Goal: Task Accomplishment & Management: Use online tool/utility

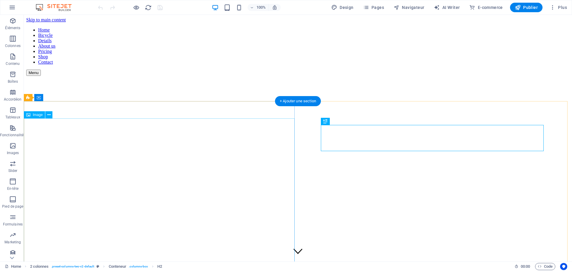
scroll to position [160, 0]
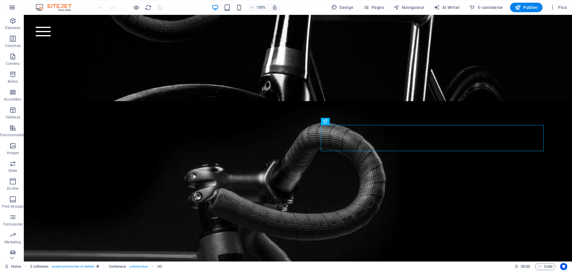
click at [14, 8] on icon "button" at bounding box center [12, 7] width 7 height 7
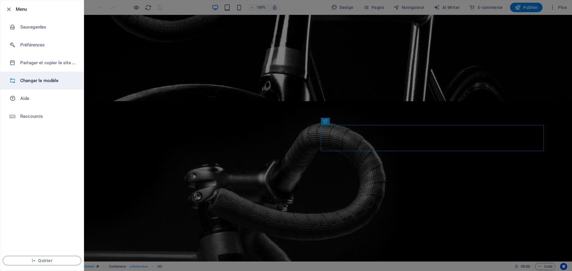
click at [35, 83] on h6 "Changer le modèle" at bounding box center [47, 80] width 55 height 7
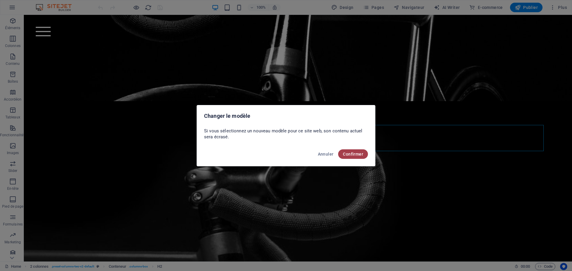
click at [358, 154] on span "Confirmer" at bounding box center [353, 154] width 20 height 5
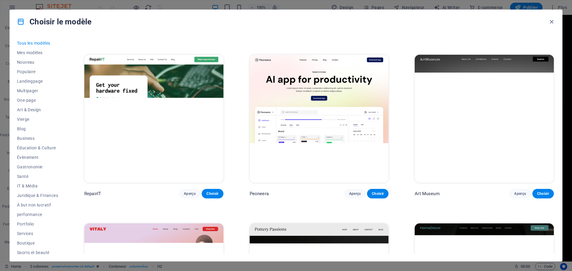
scroll to position [0, 0]
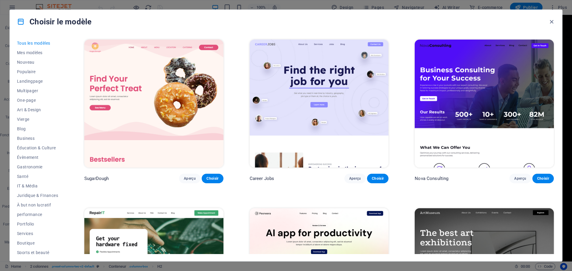
click at [486, 74] on img at bounding box center [483, 104] width 139 height 128
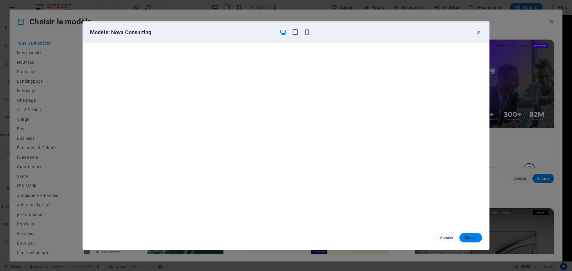
click at [473, 239] on span "Choisir" at bounding box center [470, 237] width 13 height 5
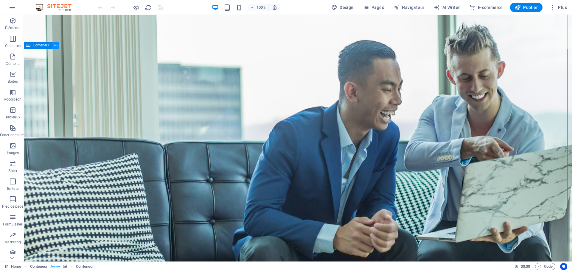
click at [57, 45] on icon at bounding box center [55, 45] width 3 height 6
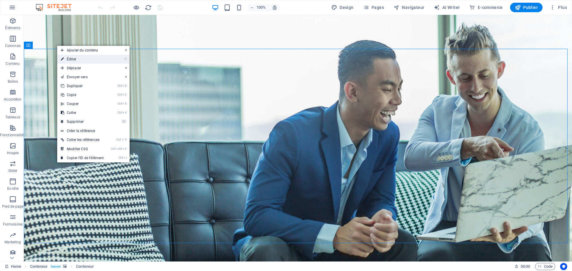
click at [79, 60] on link "⏎ Éditer" at bounding box center [82, 59] width 50 height 9
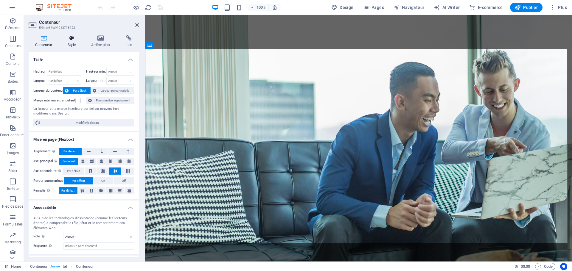
click at [69, 40] on icon at bounding box center [71, 38] width 21 height 6
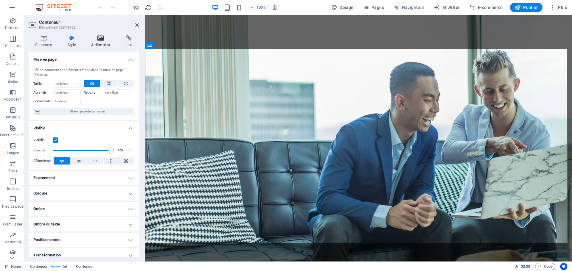
click at [95, 39] on icon at bounding box center [101, 38] width 32 height 6
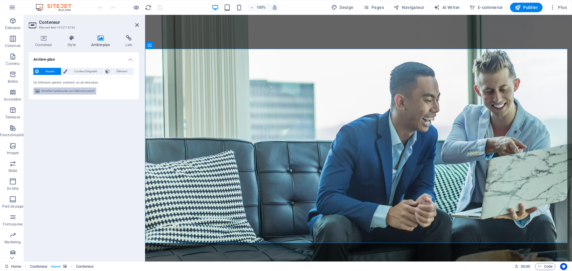
click at [81, 90] on span "Modifier l'arrière-plan sur l'élément parent" at bounding box center [67, 91] width 53 height 7
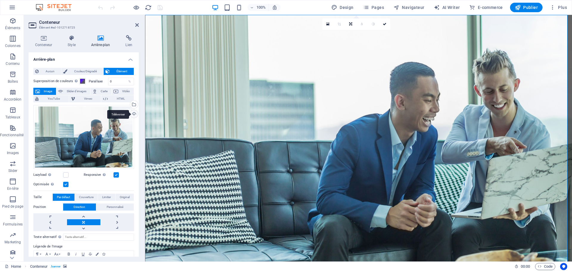
click at [132, 113] on div "Téléverser" at bounding box center [133, 114] width 9 height 9
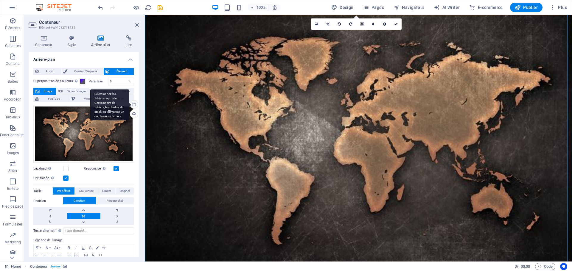
click at [134, 104] on div "Sélectionnez les fichiers depuis le Gestionnaire de fichiers, les photos du sto…" at bounding box center [133, 105] width 9 height 9
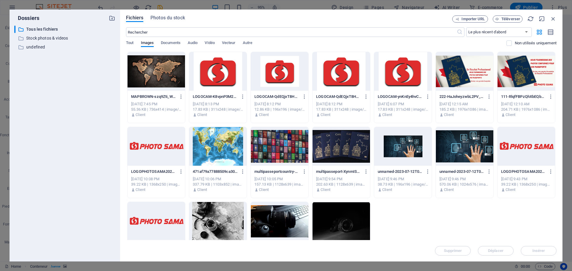
click at [319, 208] on div at bounding box center [340, 221] width 57 height 39
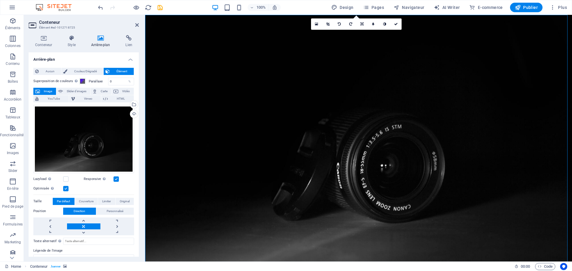
click at [64, 188] on label at bounding box center [65, 188] width 5 height 5
click at [0, 0] on input "Optimisée Les images sont compressées pour améliorer la vitesse de la page." at bounding box center [0, 0] width 0 height 0
click at [64, 188] on label at bounding box center [65, 188] width 5 height 5
click at [0, 0] on input "Optimisée Les images sont compressées pour améliorer la vitesse de la page." at bounding box center [0, 0] width 0 height 0
click at [65, 188] on label at bounding box center [65, 188] width 5 height 5
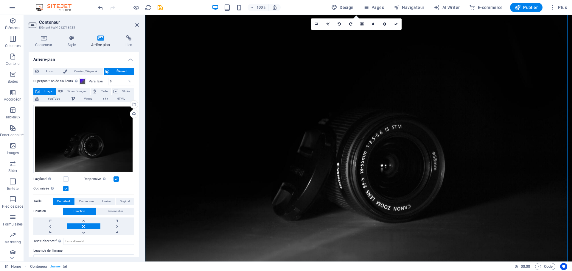
click at [0, 0] on input "Optimisée Les images sont compressées pour améliorer la vitesse de la page." at bounding box center [0, 0] width 0 height 0
click at [65, 188] on label at bounding box center [65, 188] width 5 height 5
click at [0, 0] on input "Optimisée Les images sont compressées pour améliorer la vitesse de la page." at bounding box center [0, 0] width 0 height 0
click at [65, 188] on label at bounding box center [65, 188] width 5 height 5
click at [0, 0] on input "Optimisée Les images sont compressées pour améliorer la vitesse de la page." at bounding box center [0, 0] width 0 height 0
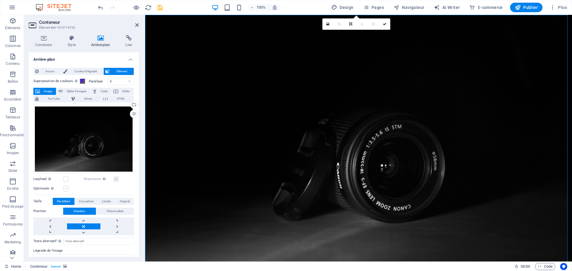
click at [66, 187] on label at bounding box center [65, 188] width 5 height 5
click at [0, 0] on input "Optimisée Les images sont compressées pour améliorer la vitesse de la page." at bounding box center [0, 0] width 0 height 0
click at [66, 188] on label at bounding box center [65, 188] width 5 height 5
click at [0, 0] on input "Optimisée Les images sont compressées pour améliorer la vitesse de la page." at bounding box center [0, 0] width 0 height 0
click at [65, 179] on label at bounding box center [65, 179] width 5 height 5
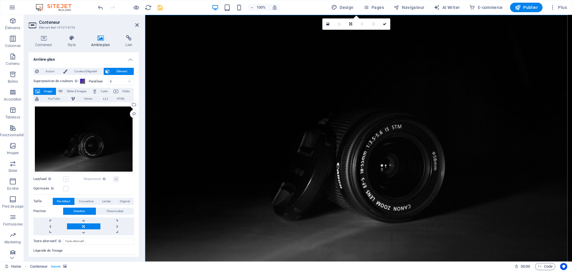
click at [0, 0] on input "Lazyload Charger les images après la page améliore le temps de chargement (vite…" at bounding box center [0, 0] width 0 height 0
click at [65, 179] on label at bounding box center [65, 179] width 5 height 5
click at [0, 0] on input "Lazyload Charger les images après la page améliore le temps de chargement (vite…" at bounding box center [0, 0] width 0 height 0
click at [65, 189] on label at bounding box center [65, 188] width 5 height 5
click at [0, 0] on input "Optimisée Les images sont compressées pour améliorer la vitesse de la page." at bounding box center [0, 0] width 0 height 0
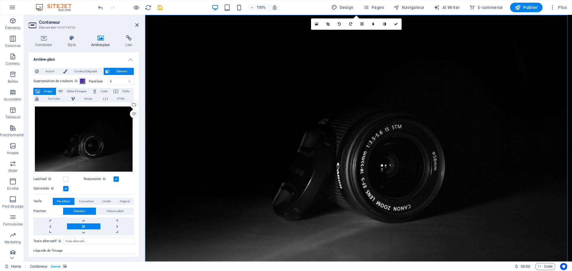
click at [81, 81] on span at bounding box center [82, 81] width 5 height 5
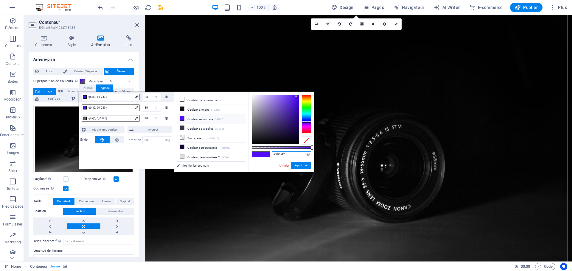
drag, startPoint x: 282, startPoint y: 154, endPoint x: 253, endPoint y: 152, distance: 28.9
click at [253, 152] on div "#500ef7 Formats pris en charge #0852ed rgb(8, 82, 237) rgba(8, 82, 237, 90%) hs…" at bounding box center [281, 175] width 66 height 167
paste input "df2d2d"
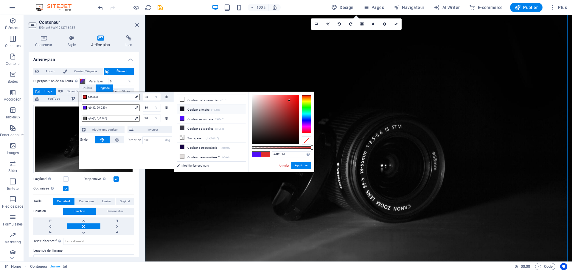
drag, startPoint x: 201, startPoint y: 109, endPoint x: 197, endPoint y: 110, distance: 3.9
click at [198, 110] on li "Couleur primaire #100f1b" at bounding box center [211, 109] width 68 height 10
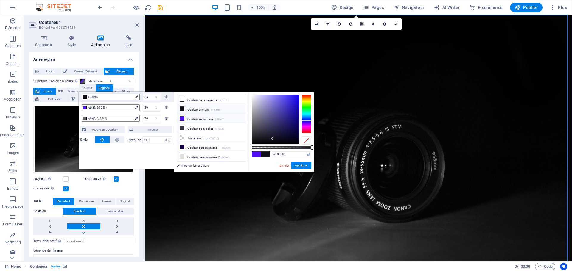
click at [195, 119] on li "Couleur secondaire #500ef7" at bounding box center [211, 119] width 68 height 10
click at [198, 102] on li "Couleur de l'arrière-plan #ffffff" at bounding box center [211, 100] width 68 height 10
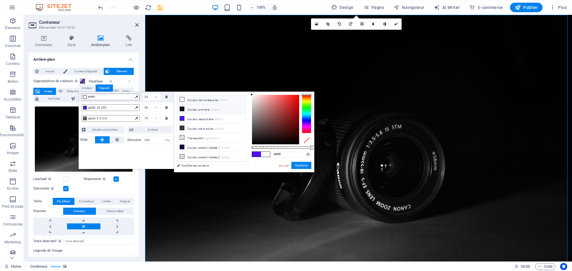
click at [195, 110] on li "Couleur primaire #100f1b" at bounding box center [211, 109] width 68 height 10
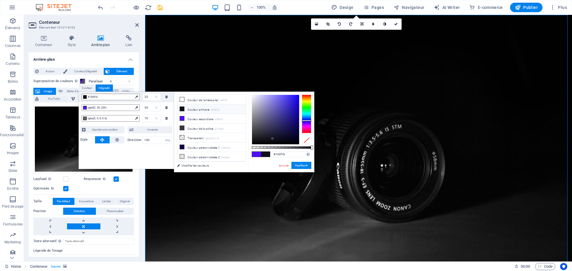
click at [266, 156] on span at bounding box center [265, 154] width 9 height 5
click at [256, 154] on span at bounding box center [256, 154] width 9 height 5
click at [264, 154] on span at bounding box center [265, 154] width 9 height 5
click at [192, 109] on li "Couleur primaire #100f1b" at bounding box center [211, 109] width 68 height 10
click at [305, 166] on button "Appliquer" at bounding box center [301, 165] width 20 height 7
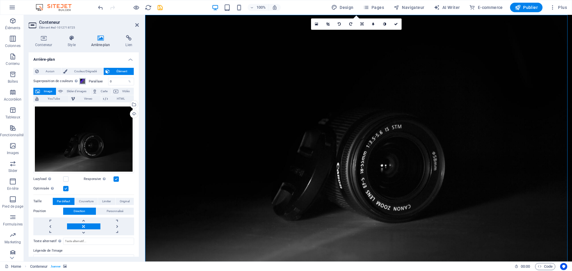
click at [83, 81] on span at bounding box center [82, 81] width 5 height 5
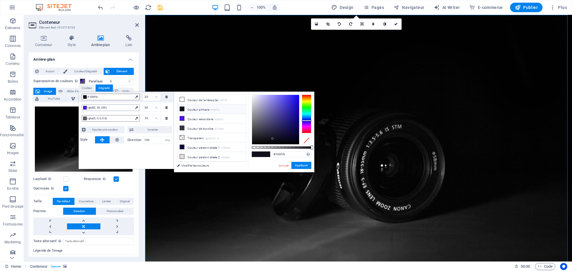
click at [83, 108] on div at bounding box center [85, 108] width 4 height 4
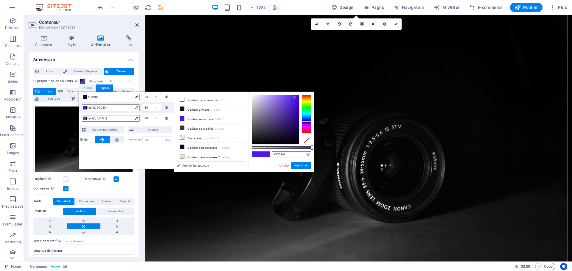
drag, startPoint x: 292, startPoint y: 155, endPoint x: 246, endPoint y: 149, distance: 47.2
click at [246, 149] on div "less Couleur de l'arrière-plan #ffffff Couleur primaire #100f1b Couleur seconda…" at bounding box center [244, 132] width 140 height 81
paste input "df2d2d"
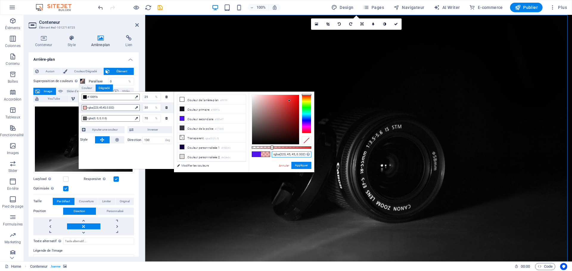
drag, startPoint x: 312, startPoint y: 147, endPoint x: 271, endPoint y: 150, distance: 41.2
click at [271, 150] on div "rgba(223, 45, 45, 0.332) Formats pris en charge #0852ed rgb(8, 82, 237) rgba(8,…" at bounding box center [281, 175] width 66 height 167
type input "rgba(223, 45, 45, 0.332)"
click at [296, 166] on button "Appliquer" at bounding box center [301, 165] width 20 height 7
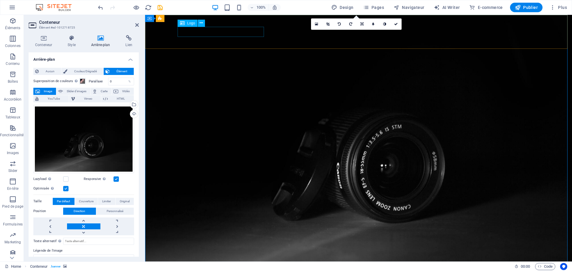
click at [200, 24] on icon at bounding box center [200, 23] width 3 height 6
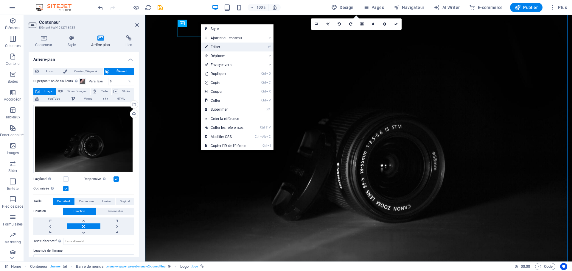
click at [211, 45] on link "⏎ Éditer" at bounding box center [226, 47] width 50 height 9
select select "px"
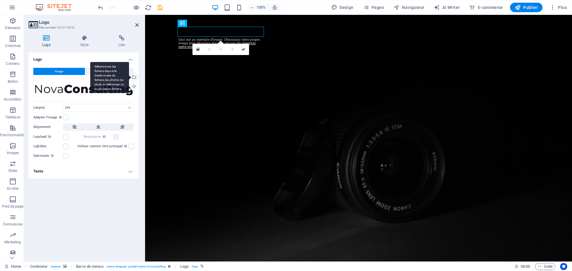
click at [133, 77] on div "Sélectionnez les fichiers depuis le Gestionnaire de fichiers, les photos du sto…" at bounding box center [133, 77] width 9 height 9
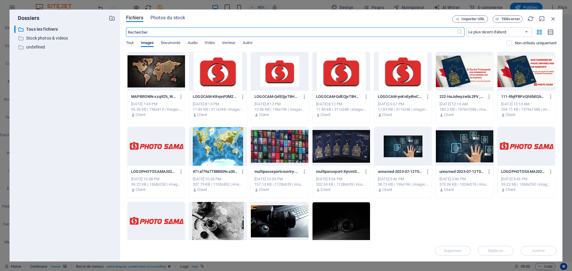
click at [166, 147] on div at bounding box center [155, 146] width 57 height 39
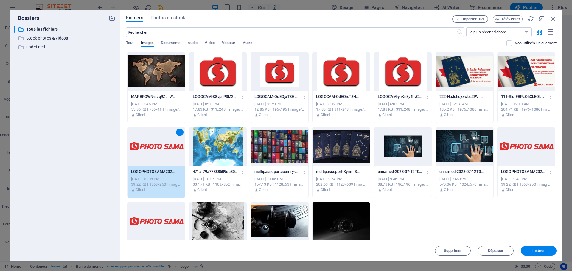
click at [166, 147] on div "1" at bounding box center [155, 146] width 57 height 39
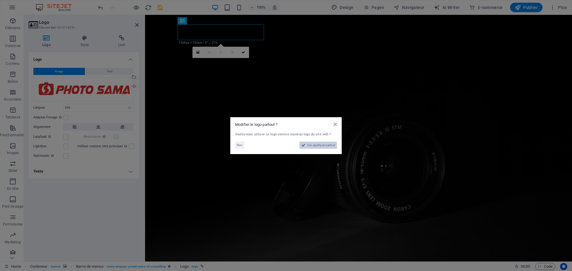
click at [310, 143] on span "Oui, appliquer partout" at bounding box center [321, 145] width 28 height 7
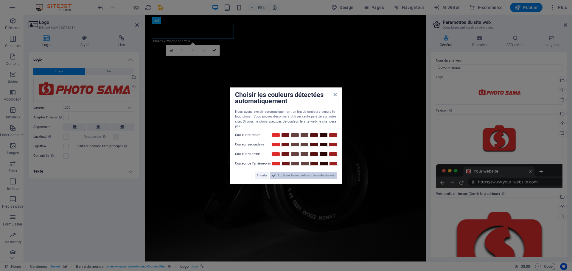
drag, startPoint x: 275, startPoint y: 174, endPoint x: 115, endPoint y: 163, distance: 160.6
click at [275, 174] on button "Appliquer les nouvelles couleurs du site web" at bounding box center [303, 175] width 67 height 7
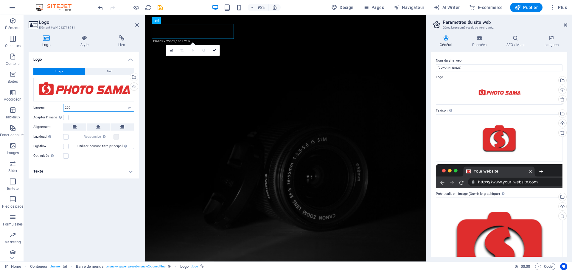
drag, startPoint x: 80, startPoint y: 107, endPoint x: 56, endPoint y: 103, distance: 24.7
click at [56, 103] on div "Image Text Glissez les fichiers ici, cliquez pour choisir les fichiers ou sélec…" at bounding box center [84, 113] width 110 height 101
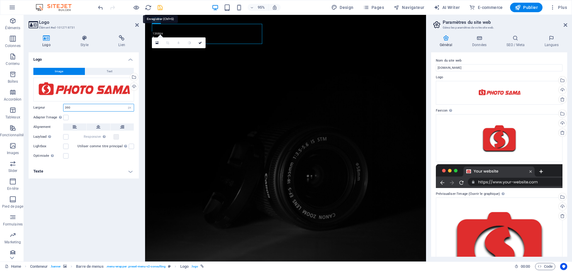
type input "390"
click at [160, 5] on icon "save" at bounding box center [160, 7] width 7 height 7
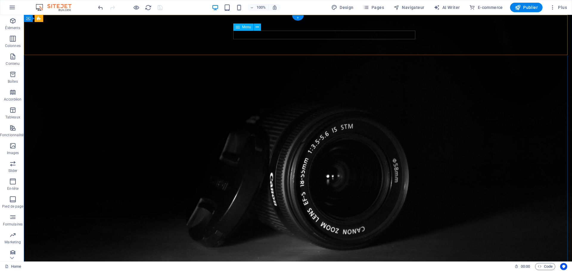
click at [258, 26] on icon at bounding box center [256, 27] width 3 height 6
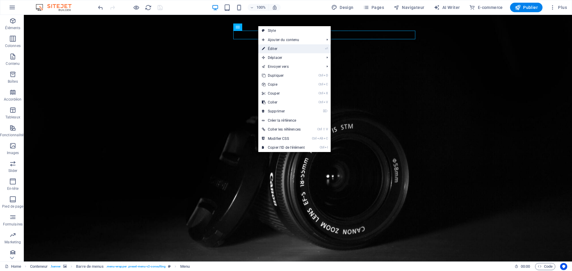
click at [283, 48] on link "⏎ Éditer" at bounding box center [283, 48] width 50 height 9
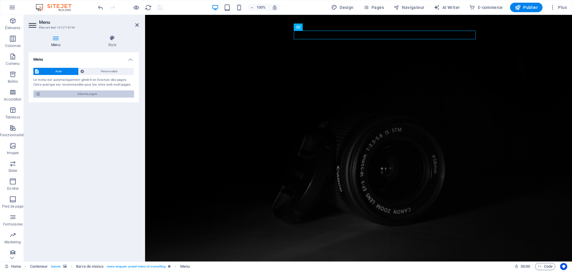
click at [36, 94] on icon at bounding box center [37, 94] width 5 height 7
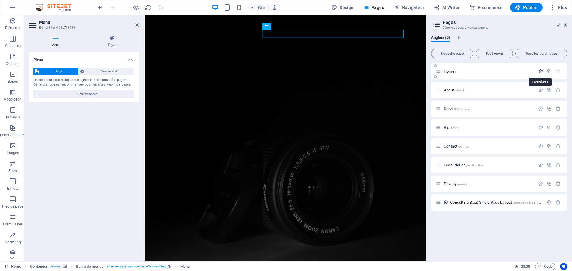
click at [541, 72] on icon "button" at bounding box center [540, 71] width 5 height 5
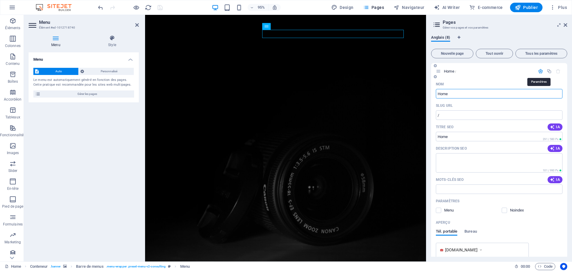
click at [538, 69] on icon "button" at bounding box center [540, 71] width 5 height 5
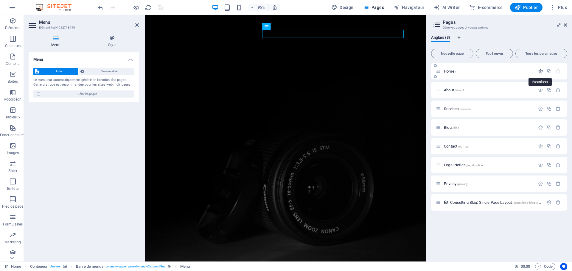
click at [538, 69] on icon "button" at bounding box center [540, 71] width 5 height 5
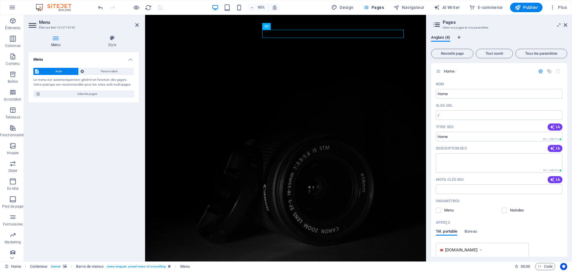
click at [47, 107] on div "Menu Auto Personnalisé Le menu est automatiquement généré en fonction des pages…" at bounding box center [84, 154] width 110 height 205
click at [104, 71] on span "Personnalisé" at bounding box center [109, 71] width 46 height 7
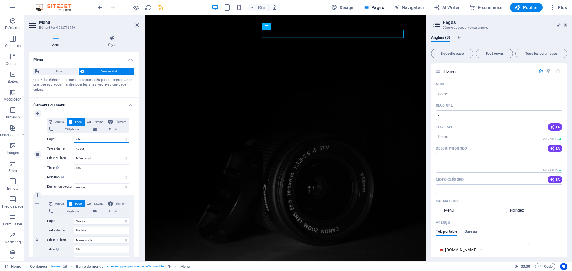
click at [100, 138] on select "Home About Services Blog Contact Legal Notice Privacy" at bounding box center [101, 139] width 55 height 7
click at [95, 138] on select "Home About Services Blog Contact Legal Notice Privacy" at bounding box center [101, 139] width 55 height 7
drag, startPoint x: 91, startPoint y: 149, endPoint x: 71, endPoint y: 149, distance: 19.9
click at [71, 149] on div "Texte du lien About" at bounding box center [88, 148] width 82 height 7
click at [95, 141] on select "Home About Services Blog Contact Legal Notice Privacy" at bounding box center [101, 139] width 55 height 7
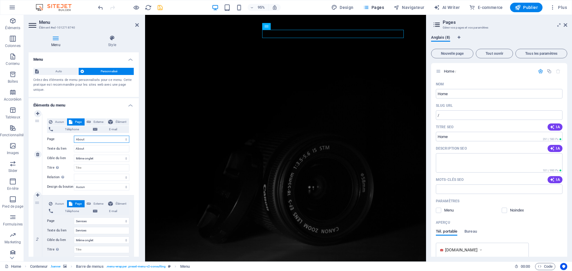
click at [95, 140] on select "Home About Services Blog Contact Legal Notice Privacy" at bounding box center [101, 139] width 55 height 7
paste input "ccueil"
type input "Accueil"
select select
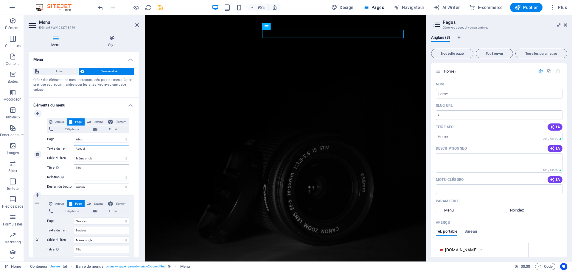
select select
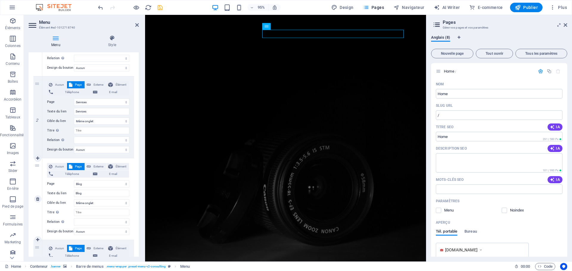
scroll to position [205, 0]
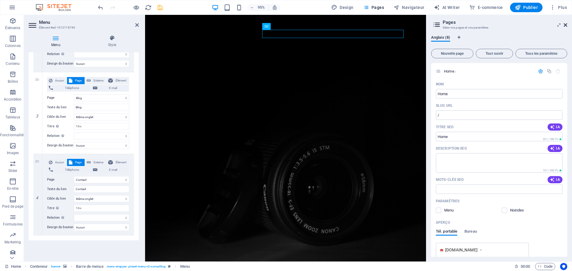
type input "Accueil"
click at [565, 24] on icon at bounding box center [565, 25] width 4 height 5
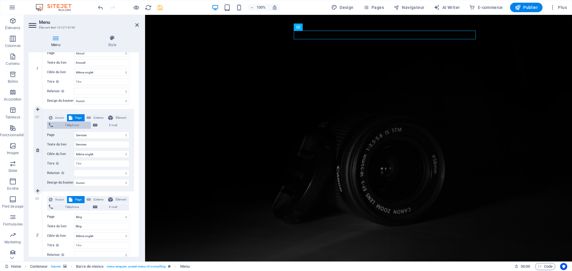
scroll to position [26, 0]
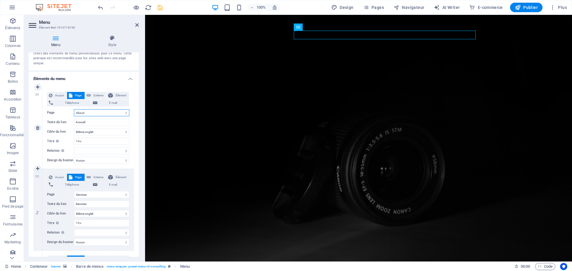
click at [100, 114] on select "Home About Services Blog Contact Legal Notice Privacy" at bounding box center [101, 112] width 55 height 7
select select "0"
click at [74, 109] on select "Home About Services Blog Contact Legal Notice Privacy" at bounding box center [101, 112] width 55 height 7
select select
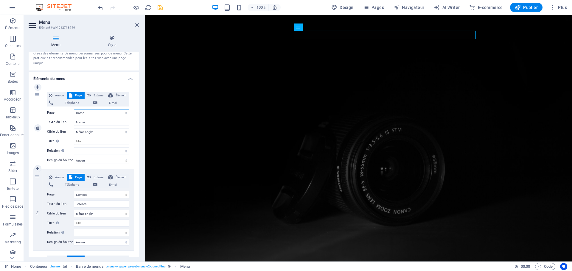
select select
click at [96, 114] on select "Home About Services Blog Contact Legal Notice Privacy" at bounding box center [101, 112] width 55 height 7
click at [113, 133] on select "Nouvel onglet Même onglet Superposition" at bounding box center [101, 131] width 55 height 7
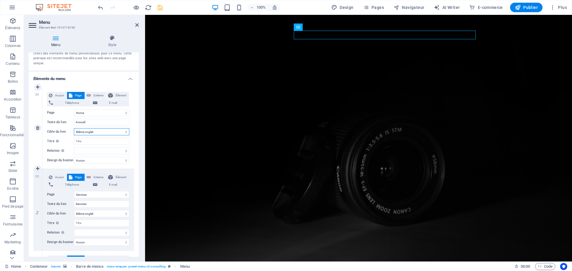
click at [113, 133] on select "Nouvel onglet Même onglet Superposition" at bounding box center [101, 131] width 55 height 7
click at [101, 7] on icon "undo" at bounding box center [100, 7] width 7 height 7
select select "1"
select select
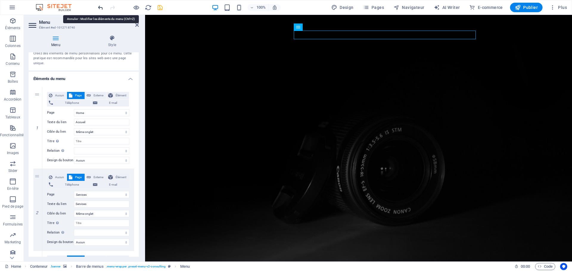
select select
click at [101, 7] on icon "undo" at bounding box center [100, 7] width 7 height 7
type input "About"
select select
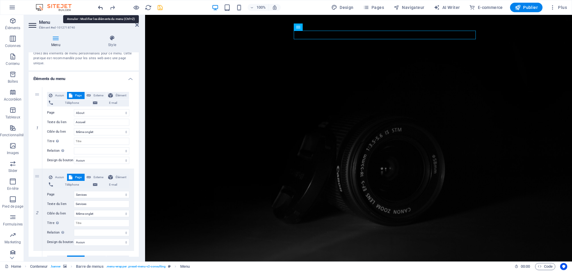
select select
click at [114, 10] on icon "redo" at bounding box center [112, 7] width 7 height 7
type input "Accueil"
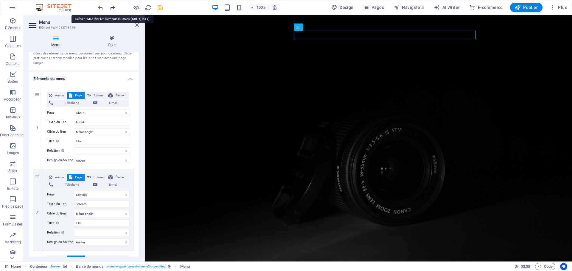
select select
click at [116, 40] on icon at bounding box center [111, 38] width 53 height 6
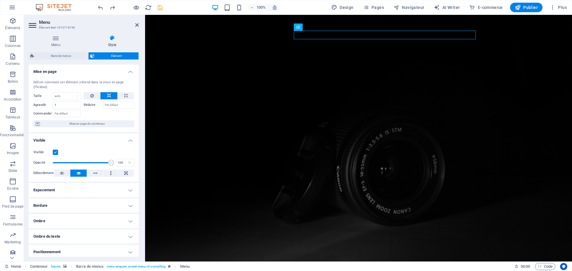
scroll to position [60, 0]
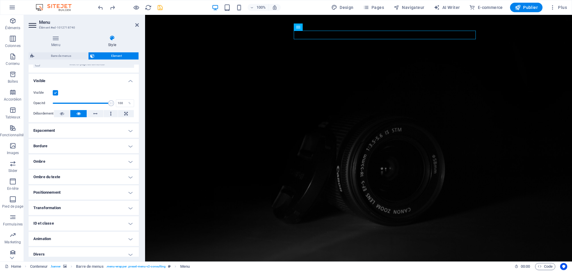
click at [101, 131] on h4 "Espacement" at bounding box center [84, 131] width 110 height 14
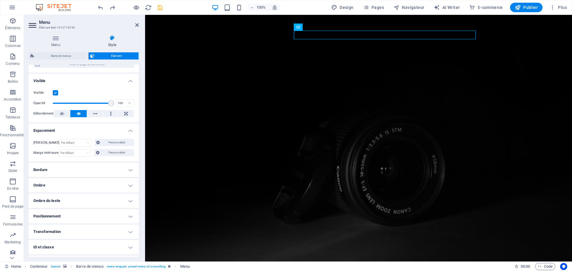
click at [79, 168] on h4 "Bordure" at bounding box center [84, 170] width 110 height 14
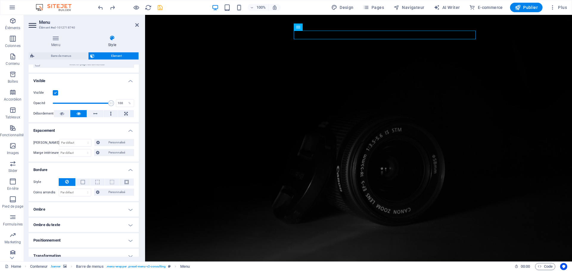
click at [88, 205] on h4 "Ombre" at bounding box center [84, 209] width 110 height 14
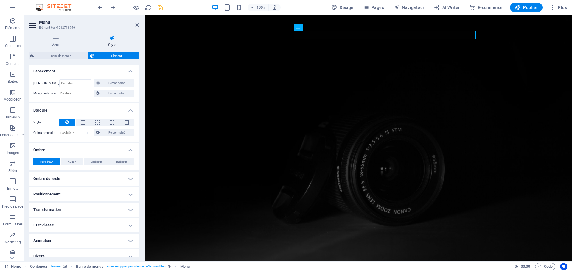
scroll to position [126, 0]
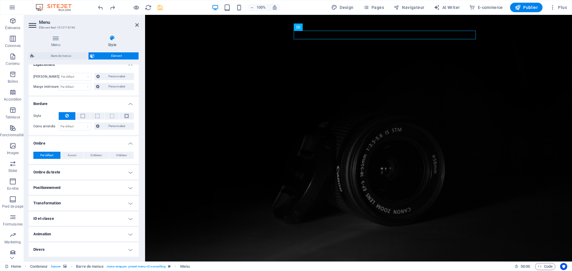
click at [98, 169] on h4 "Ombre du texte" at bounding box center [84, 172] width 110 height 14
click at [77, 201] on h4 "Positionnement" at bounding box center [84, 201] width 110 height 14
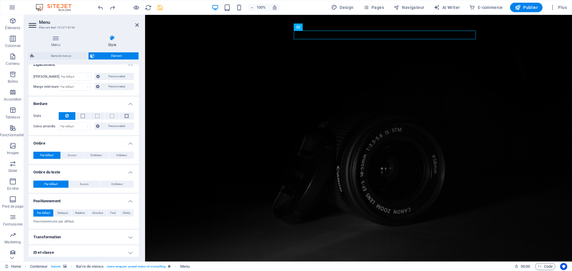
scroll to position [160, 0]
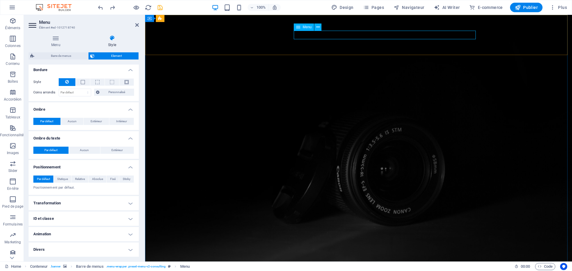
click at [318, 27] on icon at bounding box center [317, 27] width 3 height 6
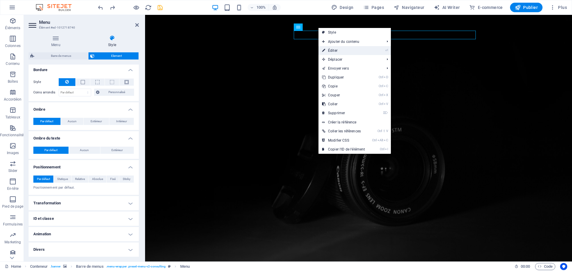
click at [342, 52] on link "⏎ Éditer" at bounding box center [343, 50] width 50 height 9
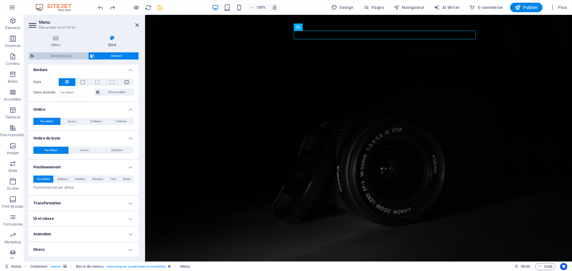
click at [64, 53] on span "Barre de menus" at bounding box center [61, 55] width 50 height 7
select select "rem"
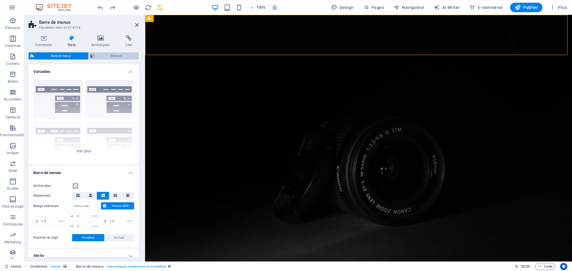
click at [99, 56] on span "Element" at bounding box center [116, 55] width 41 height 7
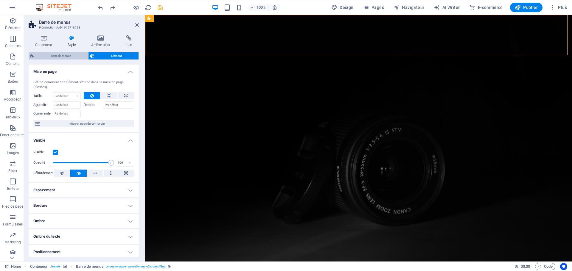
click at [64, 55] on span "Barre de menus" at bounding box center [61, 55] width 50 height 7
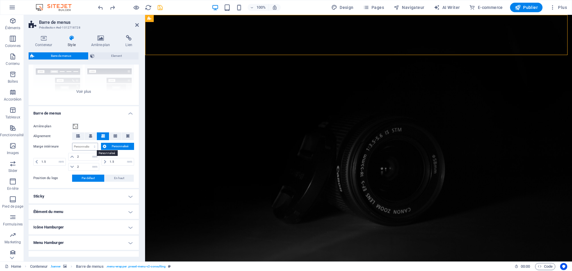
scroll to position [0, 0]
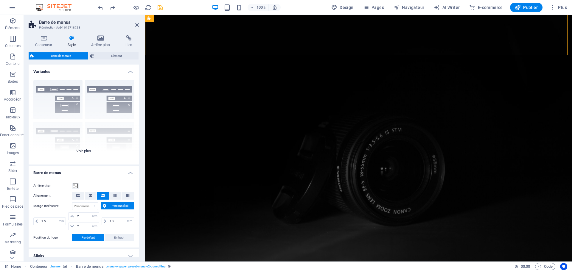
click at [87, 151] on div "Bordure Centré Par défaut Fixé Loki Déclencheur Large XXL" at bounding box center [84, 119] width 110 height 89
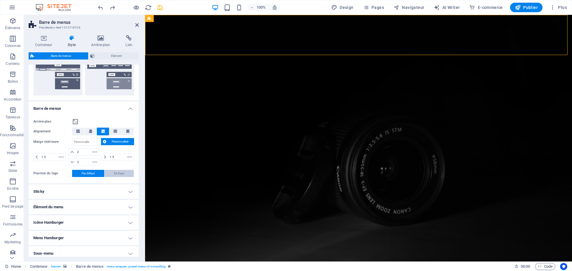
scroll to position [177, 0]
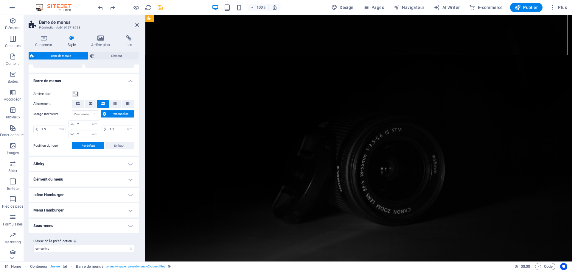
click at [117, 162] on h4 "Sticky" at bounding box center [84, 164] width 110 height 14
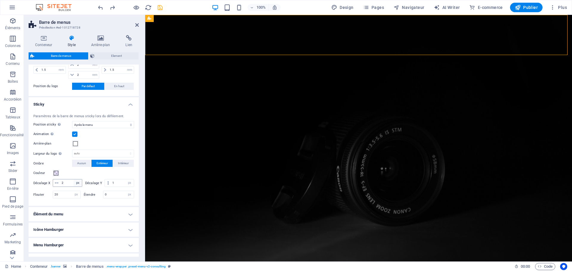
scroll to position [266, 0]
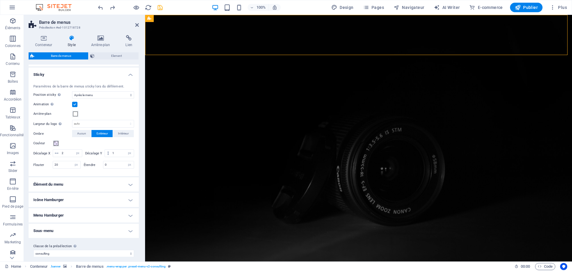
click at [75, 185] on h4 "Élément du menu" at bounding box center [84, 184] width 110 height 14
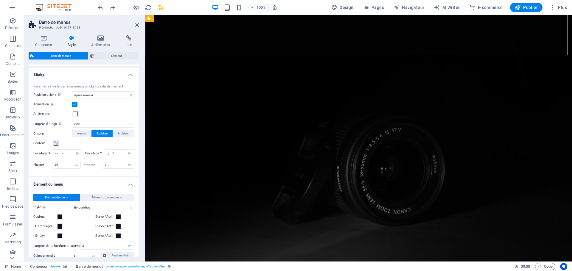
scroll to position [325, 0]
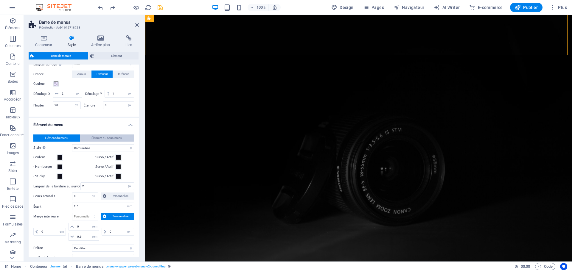
click at [106, 139] on span "Élément du sous-menu" at bounding box center [106, 138] width 31 height 7
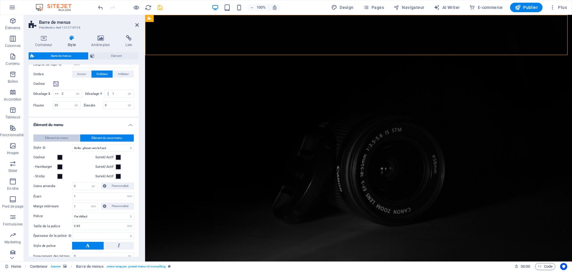
click at [68, 138] on button "Élément du menu" at bounding box center [56, 138] width 46 height 7
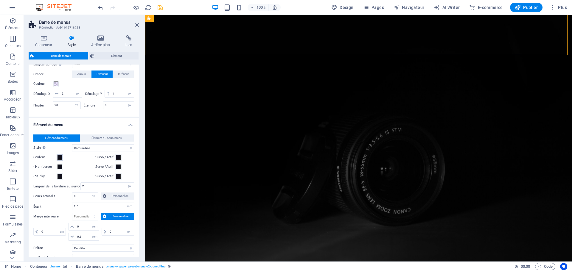
scroll to position [355, 0]
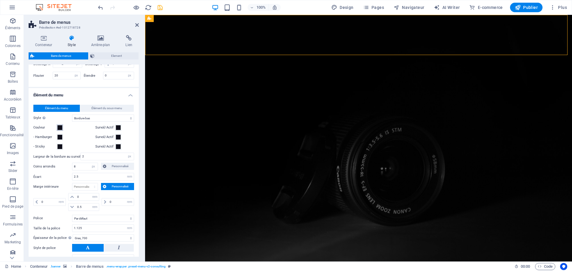
click at [61, 128] on span at bounding box center [59, 127] width 5 height 5
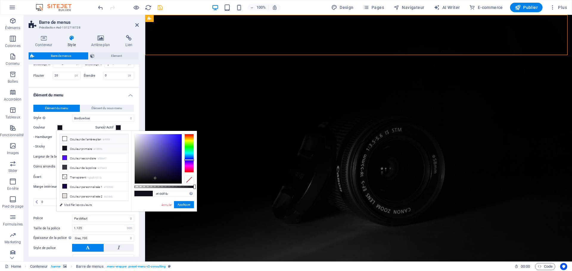
click at [64, 139] on icon at bounding box center [65, 139] width 4 height 4
type input "#ffffff"
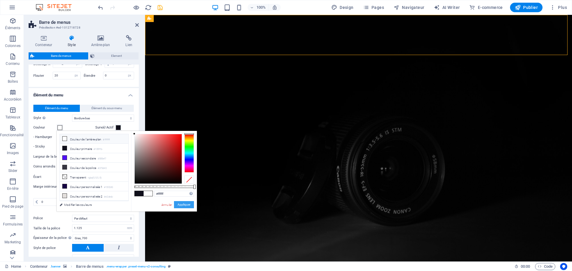
click at [177, 203] on button "Appliquer" at bounding box center [184, 204] width 20 height 7
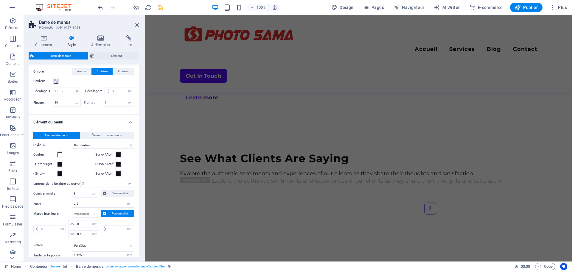
scroll to position [269, 0]
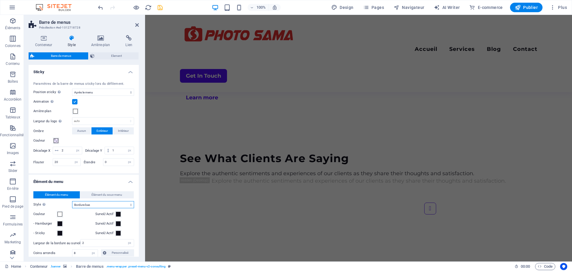
click at [131, 204] on select "Simple Couleur du texte Boîte : fondu Boîte : retourner verticalement Boîte : r…" at bounding box center [103, 204] width 62 height 7
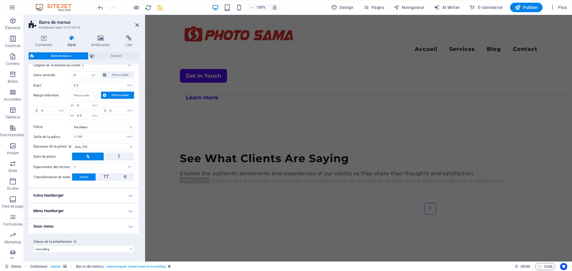
scroll to position [447, 0]
click at [121, 195] on h4 "Icône Hamburger" at bounding box center [84, 195] width 110 height 14
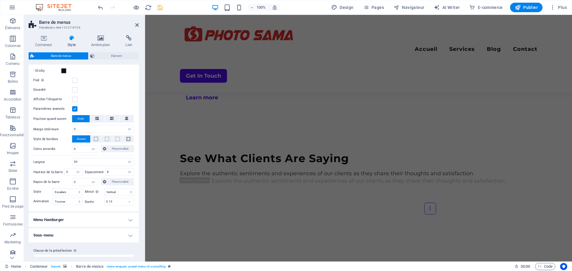
scroll to position [635, 0]
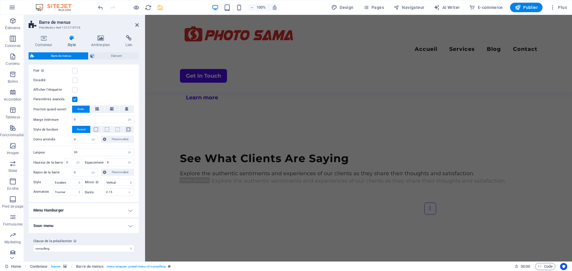
click at [102, 208] on h4 "Menu Hamburger" at bounding box center [84, 210] width 110 height 14
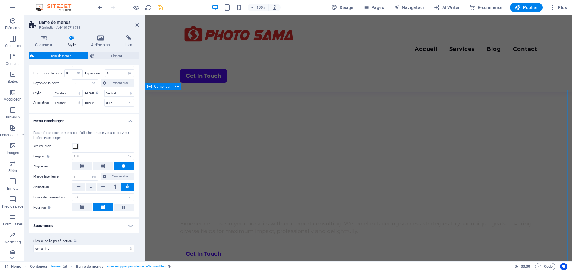
scroll to position [0, 0]
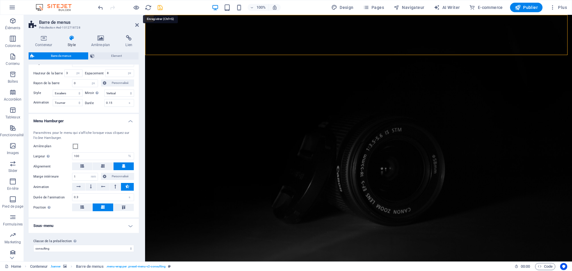
click at [158, 8] on icon "save" at bounding box center [160, 7] width 7 height 7
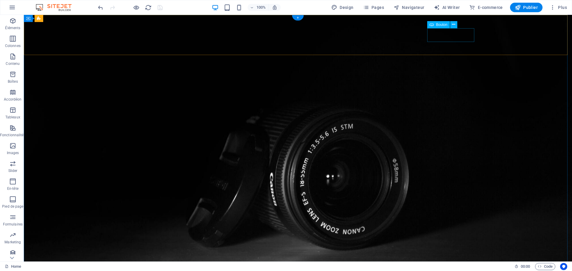
click at [453, 26] on icon at bounding box center [453, 24] width 3 height 6
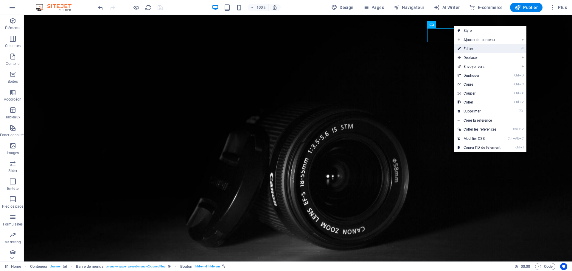
click at [467, 47] on link "⏎ Éditer" at bounding box center [479, 48] width 50 height 9
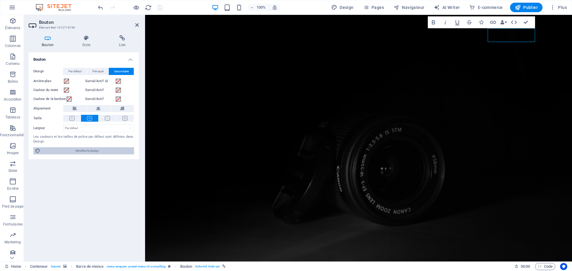
click at [60, 151] on span "Modifier le design" at bounding box center [87, 150] width 90 height 7
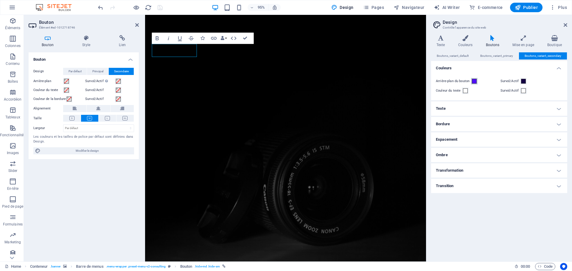
click at [475, 81] on span at bounding box center [474, 81] width 5 height 5
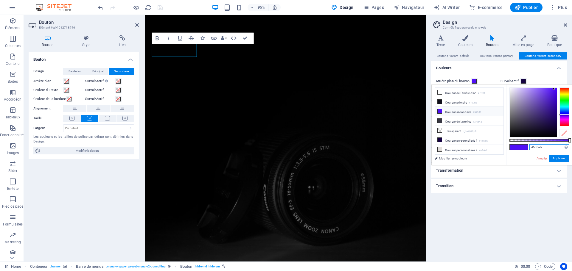
drag, startPoint x: 547, startPoint y: 147, endPoint x: 503, endPoint y: 146, distance: 44.4
click at [503, 146] on div "less Couleur de l'arrière-plan #ffffff Couleur primaire #100f1b Couleur seconda…" at bounding box center [501, 125] width 140 height 81
paste input "df2d2d"
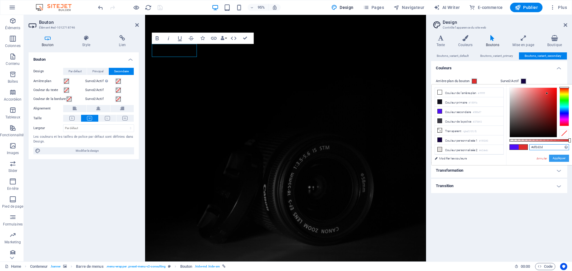
type input "#df2d2d"
click at [559, 157] on button "Appliquer" at bounding box center [559, 158] width 20 height 7
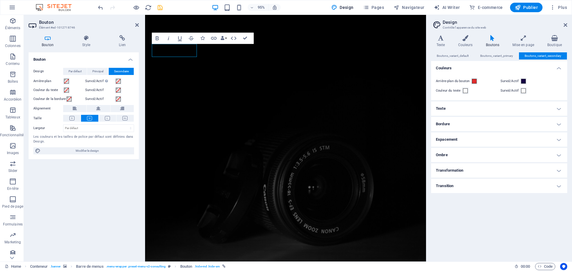
click at [475, 107] on h4 "Texte" at bounding box center [499, 109] width 136 height 14
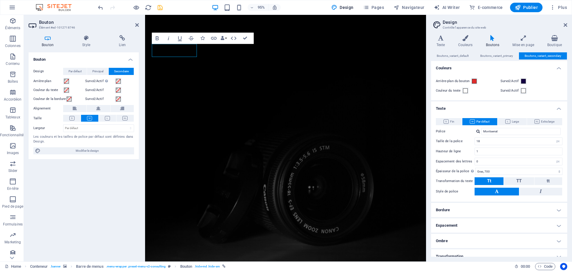
scroll to position [22, 0]
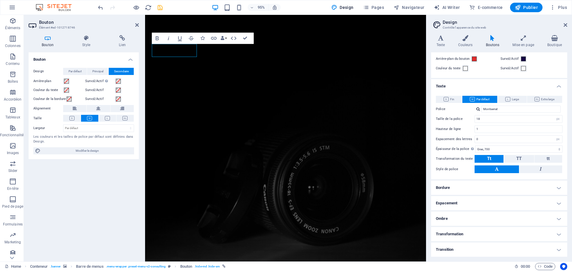
click at [469, 186] on h4 "Bordure" at bounding box center [499, 188] width 136 height 14
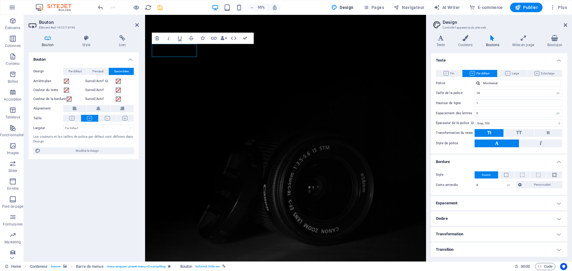
click at [477, 201] on h4 "Espacement" at bounding box center [499, 203] width 136 height 14
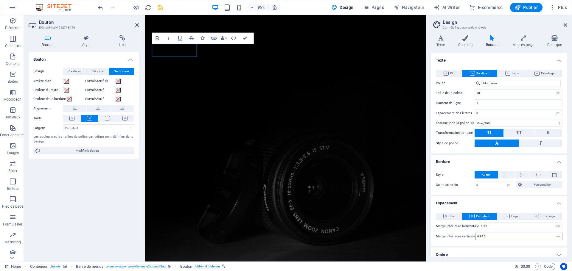
scroll to position [84, 0]
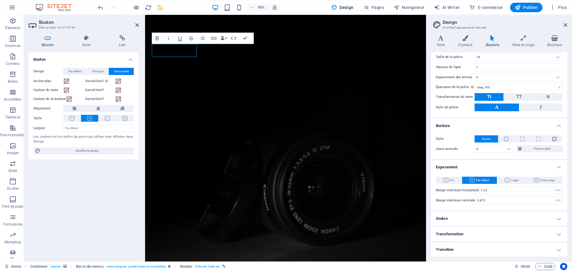
click at [466, 216] on h4 "Ombre" at bounding box center [499, 219] width 136 height 14
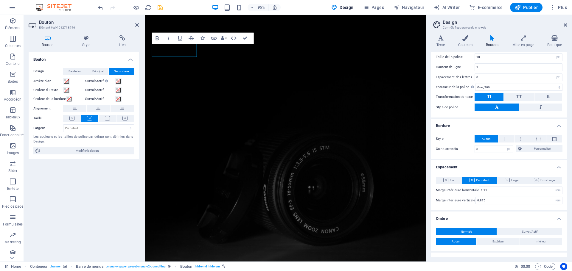
scroll to position [110, 0]
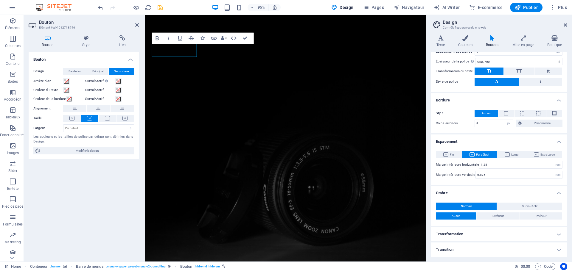
click at [469, 235] on h4 "Transformation" at bounding box center [499, 234] width 136 height 14
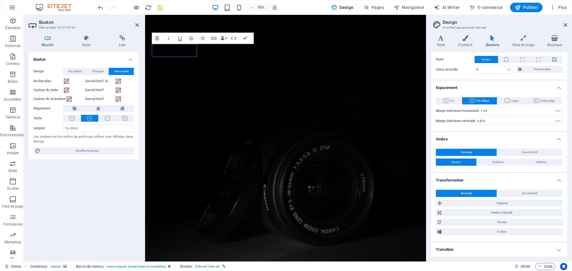
click at [474, 249] on h4 "Transition" at bounding box center [499, 250] width 136 height 14
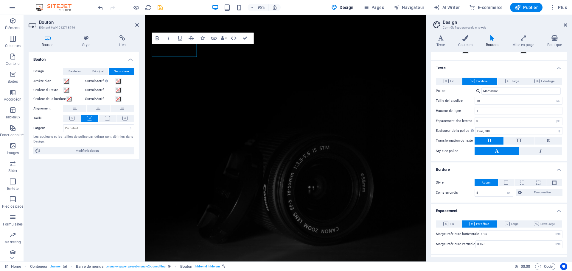
scroll to position [0, 0]
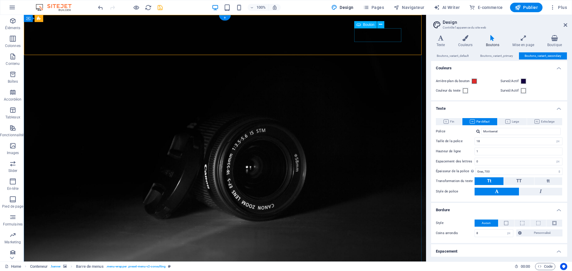
click at [379, 26] on icon at bounding box center [380, 24] width 3 height 6
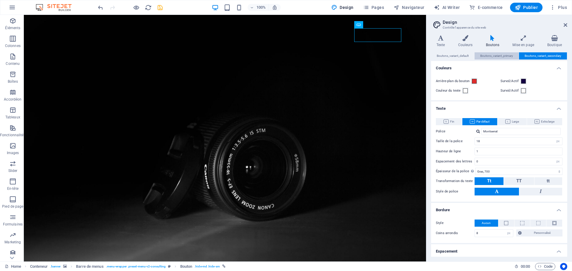
click at [504, 54] on span "Boutons_variant_primary" at bounding box center [496, 55] width 33 height 7
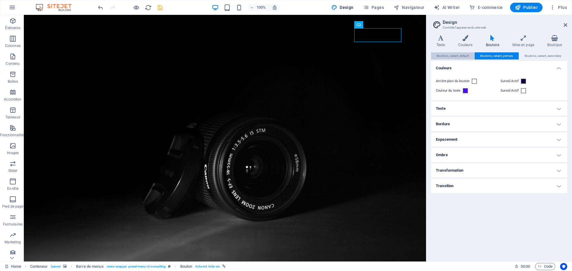
click at [452, 56] on span "Boutons_variant_default" at bounding box center [452, 55] width 32 height 7
click at [487, 56] on span "Boutons_variant_primary" at bounding box center [496, 55] width 33 height 7
click at [532, 58] on span "Boutons_variant_secondary" at bounding box center [542, 55] width 37 height 7
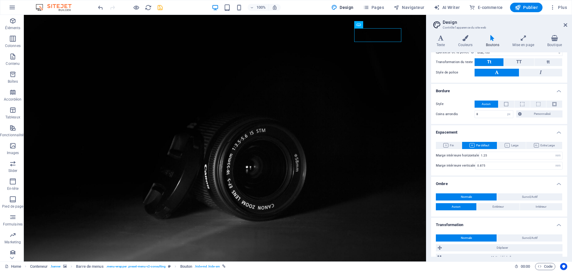
scroll to position [189, 0]
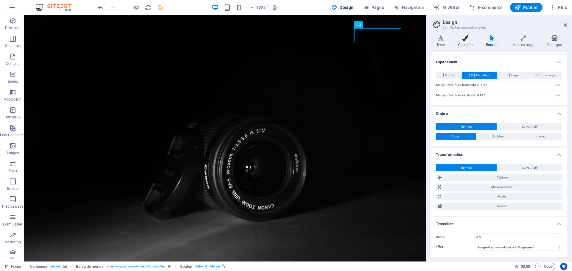
click at [463, 40] on icon at bounding box center [465, 38] width 25 height 6
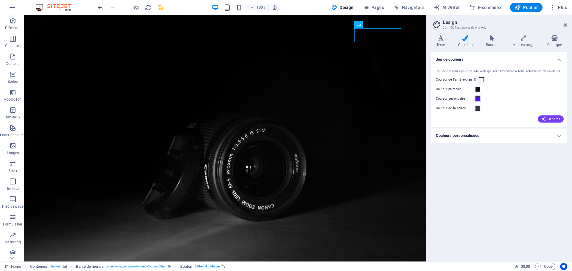
click at [479, 99] on span at bounding box center [477, 98] width 5 height 5
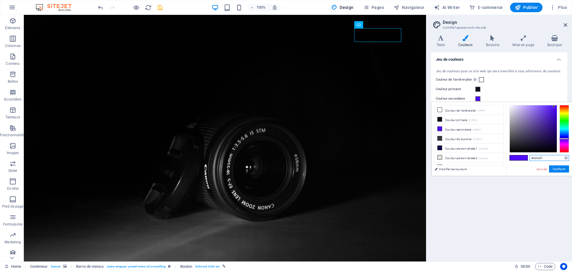
drag, startPoint x: 548, startPoint y: 159, endPoint x: 516, endPoint y: 159, distance: 32.2
click at [516, 159] on div "#500ef7 Formats pris en charge #0852ed rgb(8, 82, 237) rgba(8, 82, 237, 90%) hs…" at bounding box center [539, 182] width 66 height 160
paste input "df2d2d"
type input "#df2d2d"
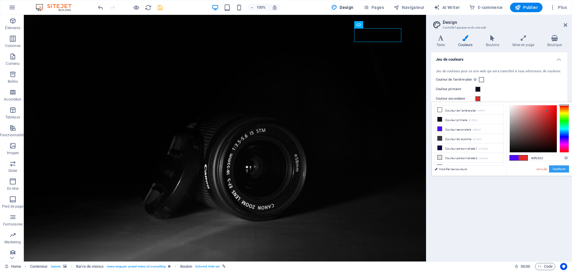
click at [564, 169] on button "Appliquer" at bounding box center [559, 169] width 20 height 7
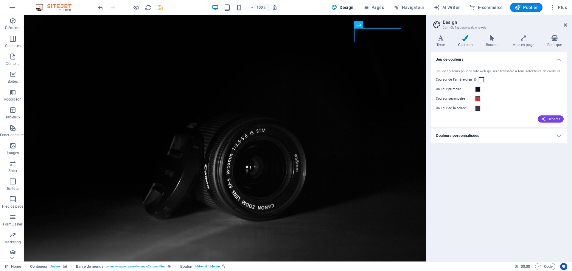
click at [488, 173] on div "Jeu de couleurs Jeu de couleurs pour ce site web qui sera transféré à tous séle…" at bounding box center [499, 154] width 136 height 205
click at [545, 115] on div "Générer" at bounding box center [498, 118] width 129 height 10
click at [545, 120] on icon "button" at bounding box center [543, 119] width 5 height 5
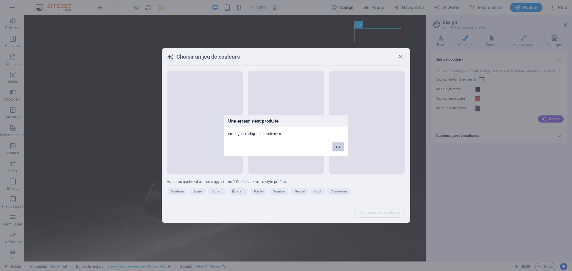
click at [342, 148] on button "Ok" at bounding box center [337, 146] width 11 height 9
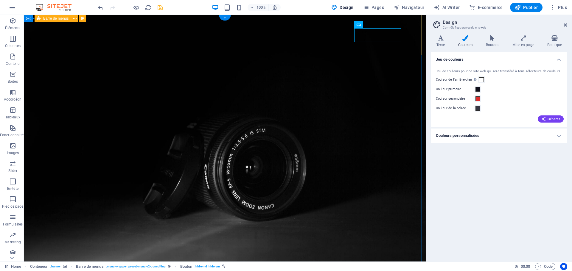
click at [379, 24] on icon at bounding box center [380, 24] width 3 height 6
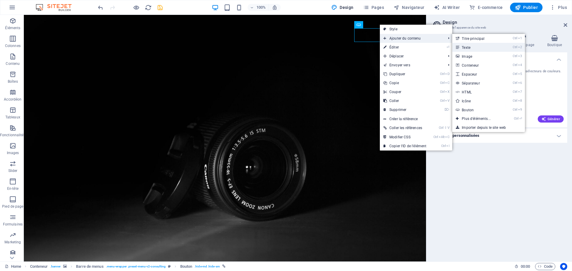
click at [470, 46] on link "Ctrl 2 Texte" at bounding box center [477, 47] width 50 height 9
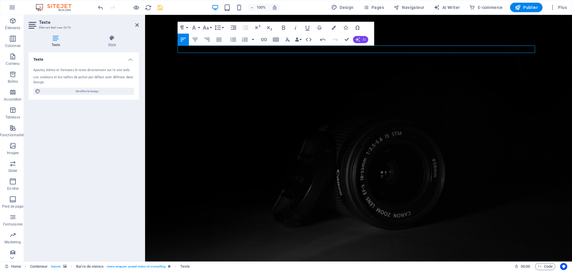
click at [361, 41] on button "AI" at bounding box center [360, 39] width 15 height 7
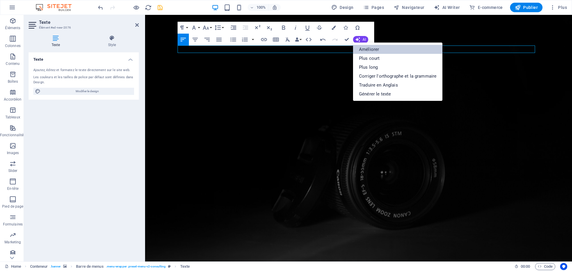
click at [366, 49] on link "Améliorer" at bounding box center [397, 49] width 89 height 9
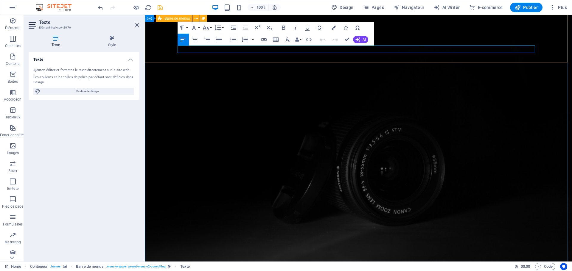
drag, startPoint x: 386, startPoint y: 50, endPoint x: 163, endPoint y: 50, distance: 223.3
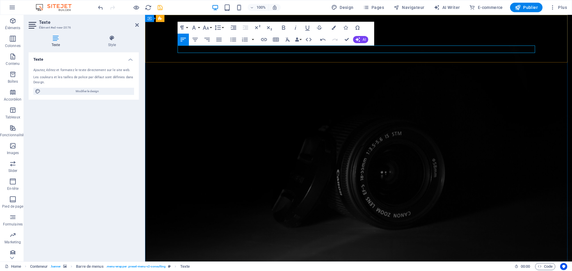
drag, startPoint x: 303, startPoint y: 50, endPoint x: 179, endPoint y: 48, distance: 124.5
click at [297, 27] on icon "button" at bounding box center [295, 27] width 7 height 7
click at [284, 26] on icon "button" at bounding box center [283, 27] width 7 height 7
click at [294, 25] on icon "button" at bounding box center [295, 27] width 7 height 7
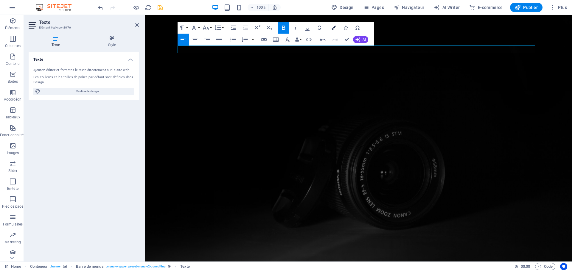
click at [332, 27] on icon "button" at bounding box center [333, 28] width 4 height 4
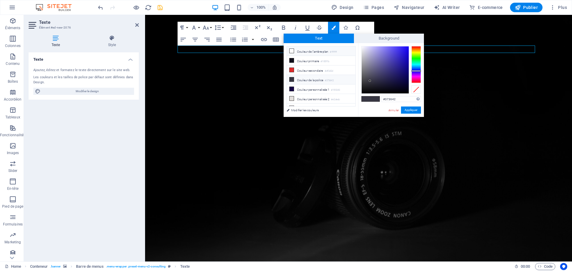
click at [291, 48] on li "Couleur de l'arrière-plan #ffffff" at bounding box center [321, 51] width 68 height 10
type input "#ffffff"
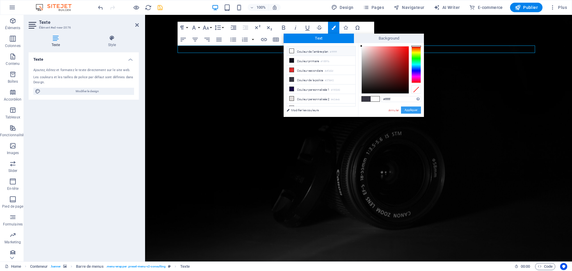
click at [408, 110] on button "Appliquer" at bounding box center [411, 110] width 20 height 7
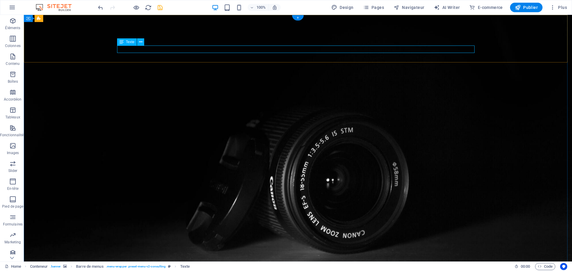
drag, startPoint x: 163, startPoint y: 56, endPoint x: 148, endPoint y: 42, distance: 20.2
drag, startPoint x: 121, startPoint y: 42, endPoint x: 131, endPoint y: 42, distance: 9.8
click at [131, 42] on div "Texte" at bounding box center [127, 41] width 20 height 7
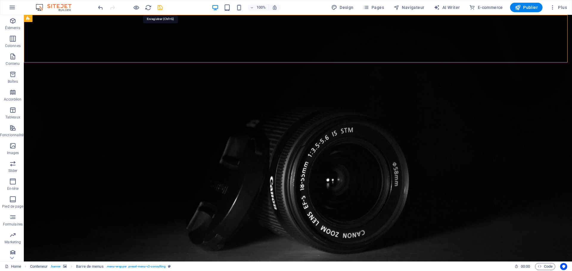
click at [159, 7] on icon "save" at bounding box center [160, 7] width 7 height 7
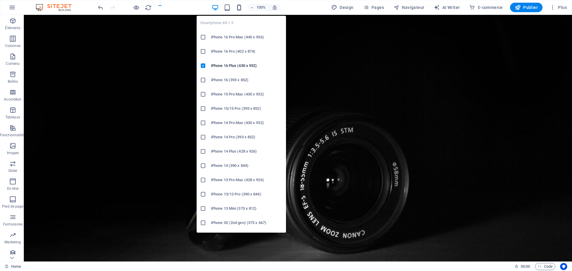
click at [239, 9] on icon "button" at bounding box center [238, 7] width 7 height 7
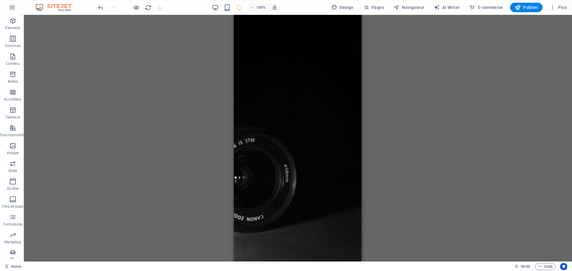
click at [464, 139] on div "Conteneur H1 Conteneur Conteneur Conteneur Texte Compteur Conteneur Conteneur H…" at bounding box center [298, 138] width 548 height 247
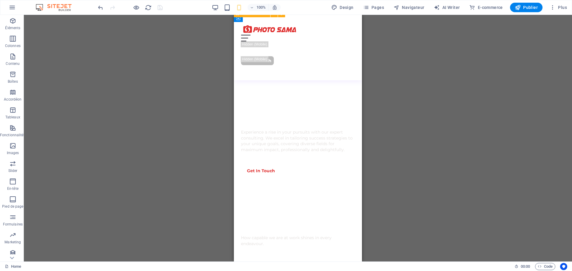
click at [354, 32] on div "Menu Accueil Services Blog Contact Get In Touch Votre meilleure place pour les …" at bounding box center [298, 47] width 128 height 65
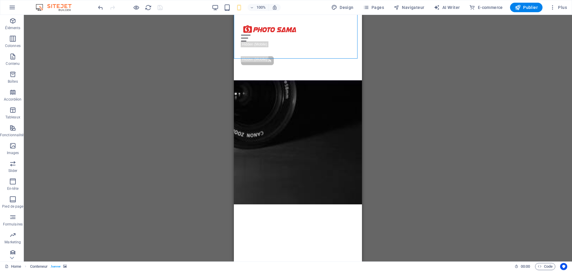
scroll to position [0, 0]
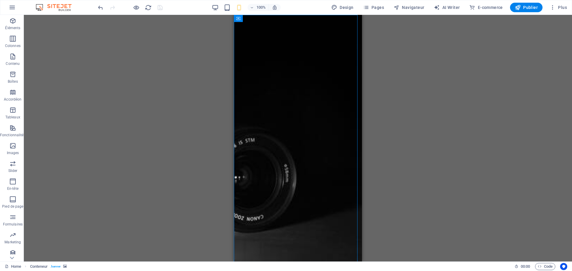
drag, startPoint x: 360, startPoint y: 63, endPoint x: 598, endPoint y: 41, distance: 238.9
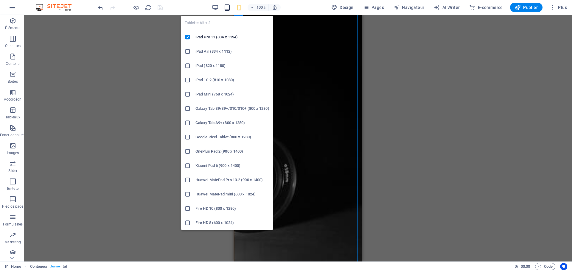
click at [226, 7] on icon "button" at bounding box center [227, 7] width 7 height 7
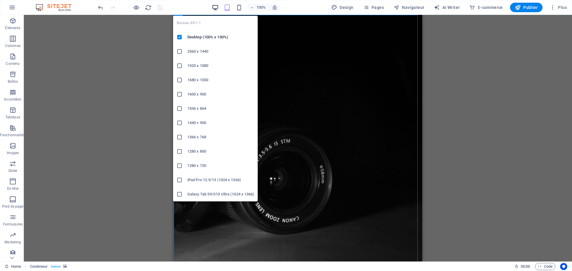
click at [213, 9] on icon "button" at bounding box center [215, 7] width 7 height 7
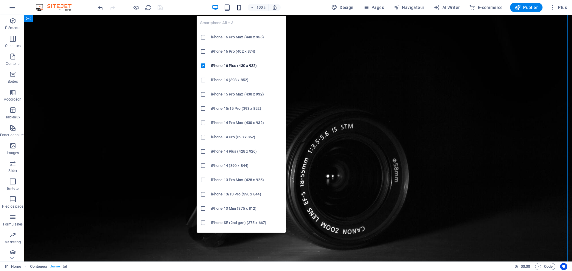
click at [241, 6] on icon "button" at bounding box center [238, 7] width 7 height 7
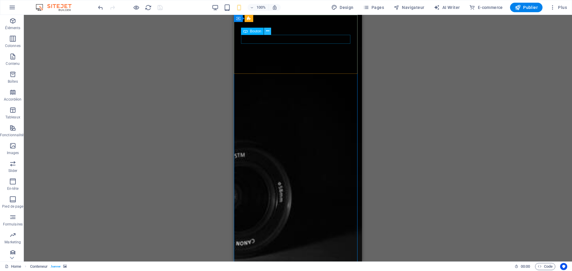
click at [267, 33] on icon at bounding box center [267, 31] width 3 height 6
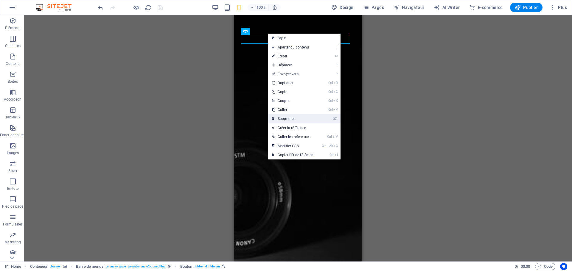
click at [284, 117] on link "⌦ Supprimer" at bounding box center [293, 118] width 50 height 9
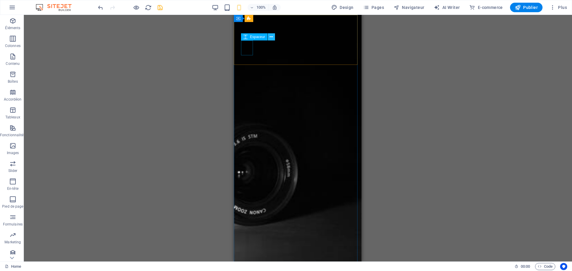
click at [270, 38] on icon at bounding box center [270, 37] width 3 height 6
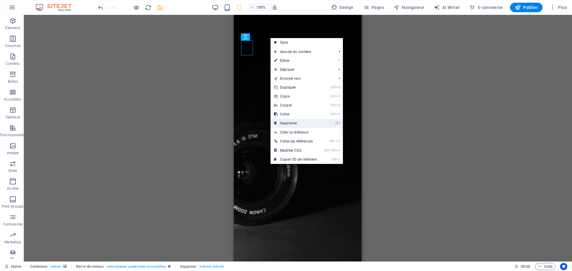
click at [283, 124] on link "⌦ Supprimer" at bounding box center [295, 123] width 50 height 9
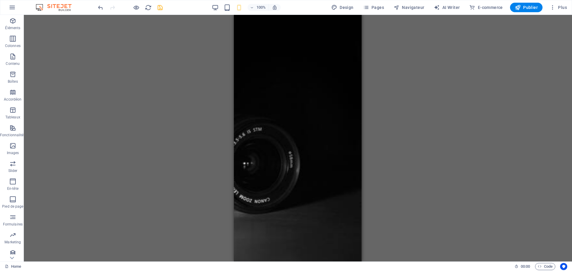
click at [412, 124] on div "Conteneur Conteneur H1 Conteneur Conteneur Conteneur Conteneur Texte Compteur C…" at bounding box center [298, 138] width 548 height 247
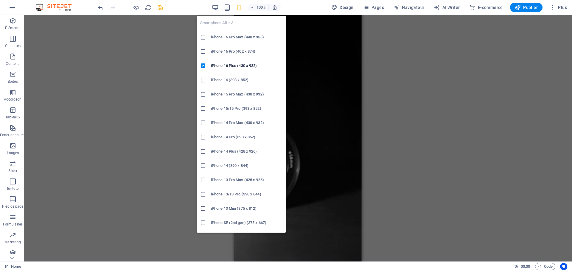
click at [239, 8] on icon "button" at bounding box center [238, 7] width 7 height 7
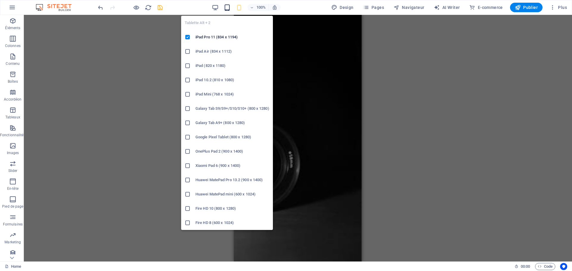
click at [230, 7] on icon "button" at bounding box center [227, 7] width 7 height 7
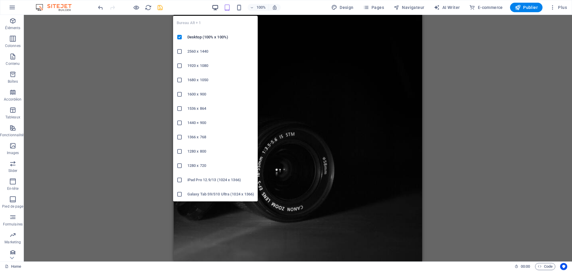
click at [214, 8] on icon "button" at bounding box center [215, 7] width 7 height 7
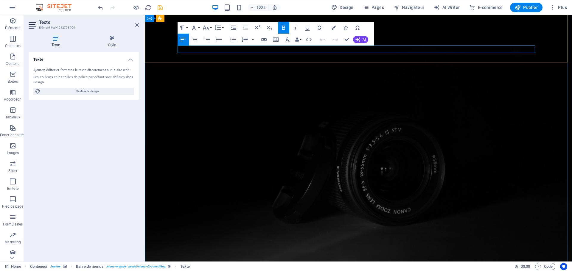
click at [160, 7] on icon "save" at bounding box center [160, 7] width 7 height 7
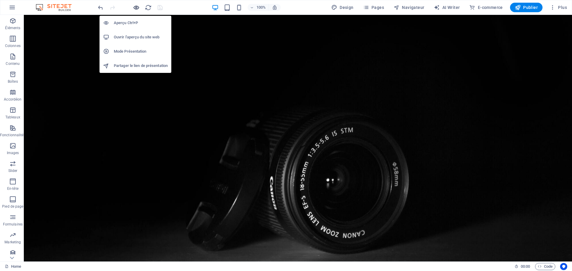
click at [136, 9] on icon "button" at bounding box center [136, 7] width 7 height 7
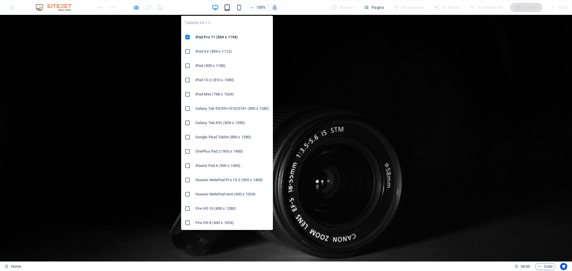
click at [230, 8] on icon "button" at bounding box center [227, 7] width 7 height 7
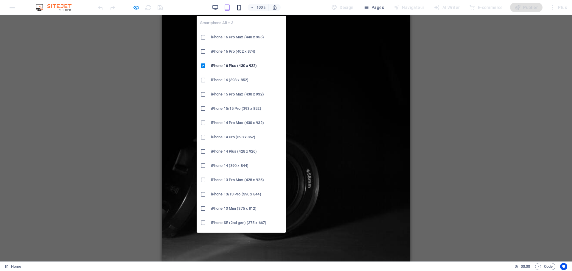
click at [236, 10] on icon "button" at bounding box center [238, 7] width 7 height 7
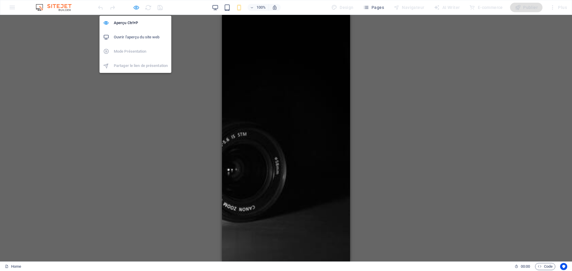
click at [139, 8] on icon "button" at bounding box center [136, 7] width 7 height 7
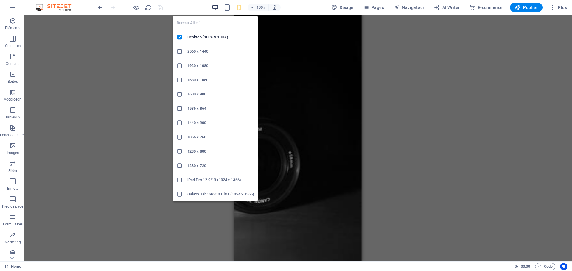
click at [219, 6] on icon "button" at bounding box center [215, 7] width 7 height 7
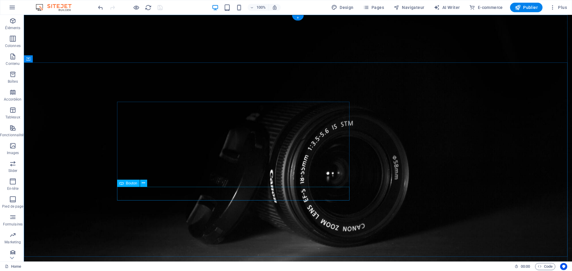
click at [142, 185] on icon at bounding box center [143, 183] width 3 height 6
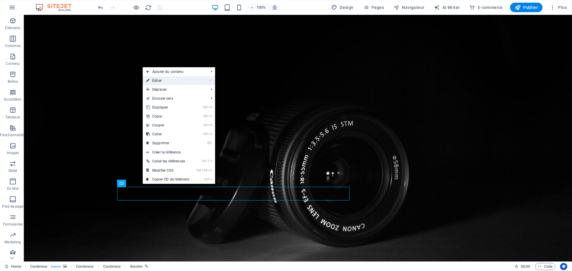
click at [165, 82] on link "⏎ Éditer" at bounding box center [168, 80] width 50 height 9
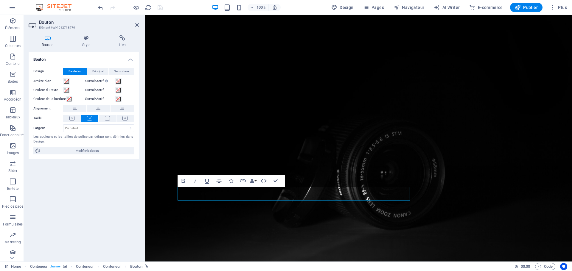
click at [218, 182] on icon "button" at bounding box center [218, 180] width 7 height 7
click at [215, 180] on button "Strikethrough" at bounding box center [218, 181] width 11 height 12
click at [244, 183] on icon "button" at bounding box center [242, 180] width 7 height 7
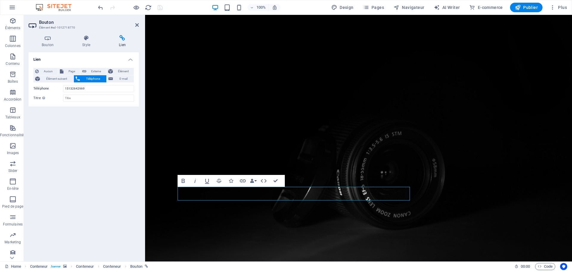
drag, startPoint x: 91, startPoint y: 88, endPoint x: 56, endPoint y: 87, distance: 34.8
click at [57, 88] on div "Téléphone [PHONE_NUMBER]" at bounding box center [83, 88] width 101 height 7
type input "5148857885"
click at [160, 10] on icon "save" at bounding box center [160, 7] width 7 height 7
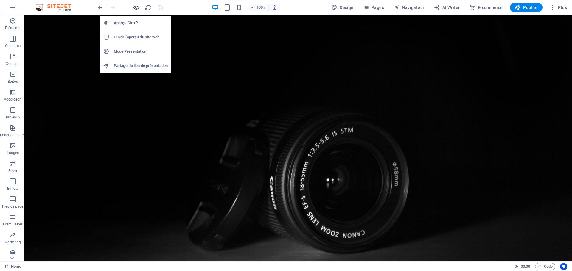
click at [137, 7] on icon "button" at bounding box center [136, 7] width 7 height 7
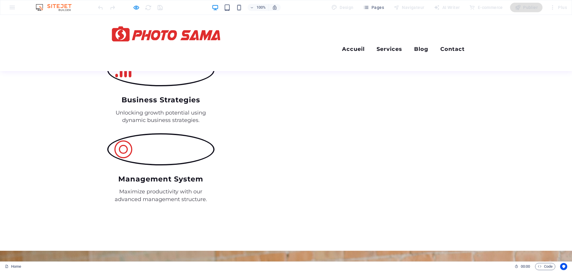
scroll to position [821, 0]
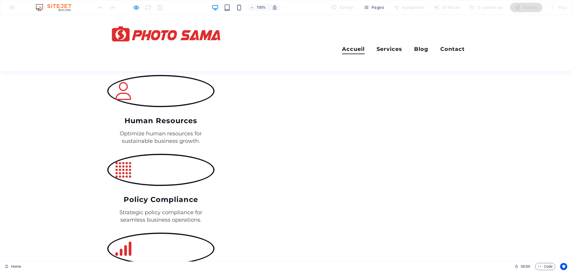
click at [350, 46] on link "Accueil" at bounding box center [353, 50] width 23 height 8
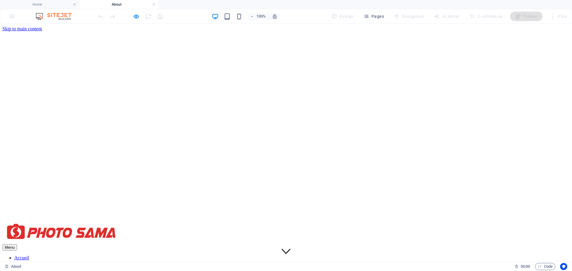
scroll to position [0, 0]
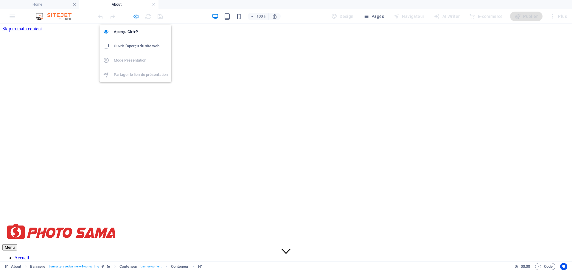
click at [138, 18] on icon "button" at bounding box center [136, 16] width 7 height 7
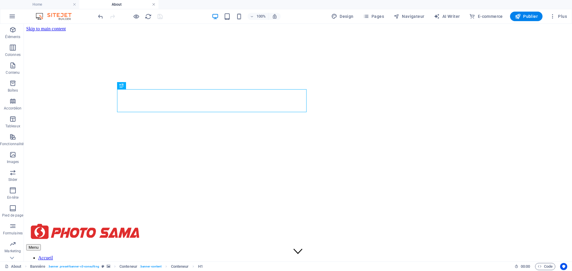
click at [154, 4] on link at bounding box center [154, 5] width 4 height 6
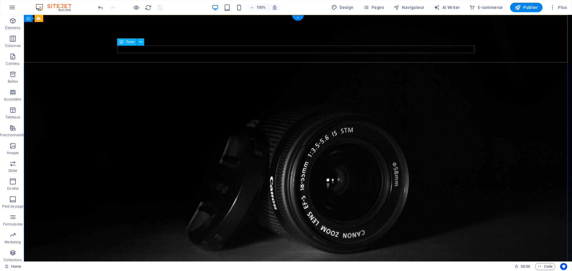
click at [142, 41] on icon at bounding box center [140, 42] width 3 height 6
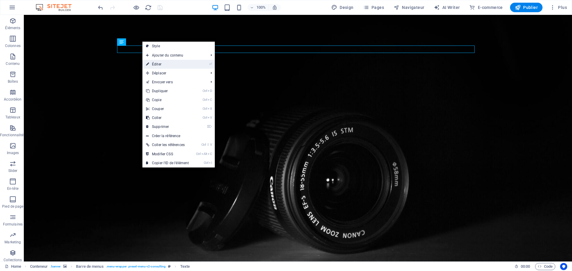
click at [156, 65] on link "⏎ Éditer" at bounding box center [167, 64] width 50 height 9
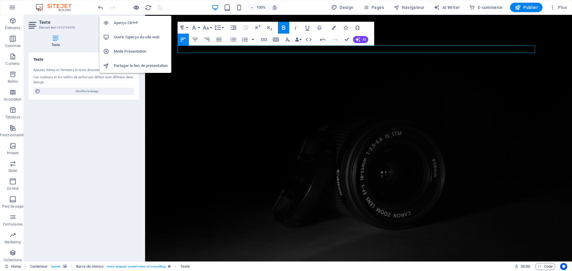
click at [135, 7] on icon "button" at bounding box center [136, 7] width 7 height 7
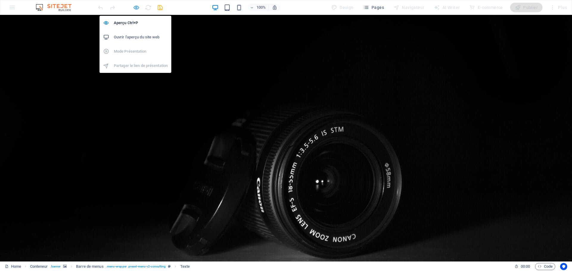
click at [133, 7] on icon "button" at bounding box center [136, 7] width 7 height 7
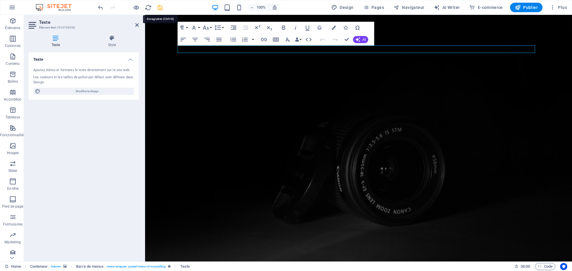
click at [159, 7] on icon "save" at bounding box center [160, 7] width 7 height 7
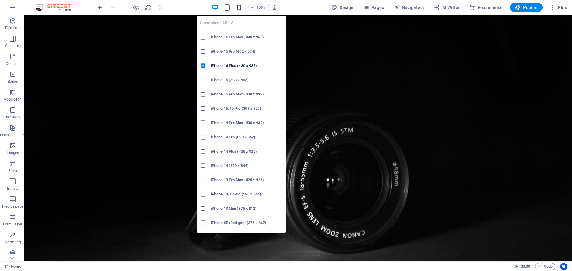
click at [239, 8] on icon "button" at bounding box center [238, 7] width 7 height 7
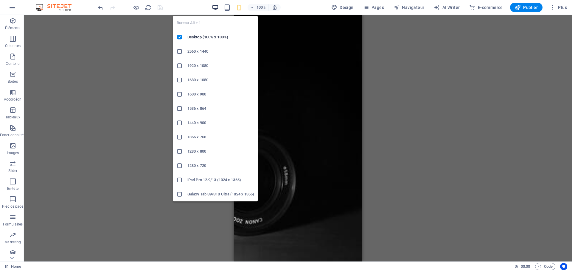
click at [218, 7] on icon "button" at bounding box center [215, 7] width 7 height 7
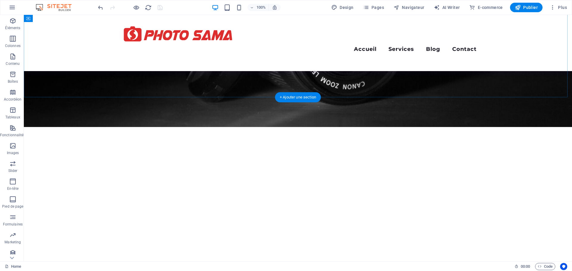
scroll to position [238, 0]
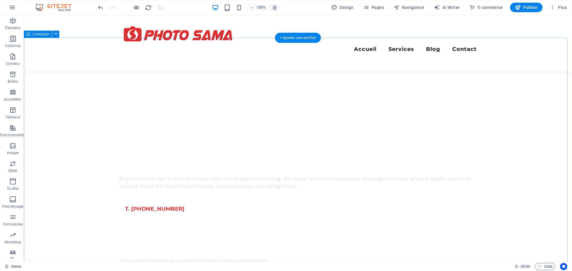
click at [56, 35] on icon at bounding box center [55, 34] width 3 height 6
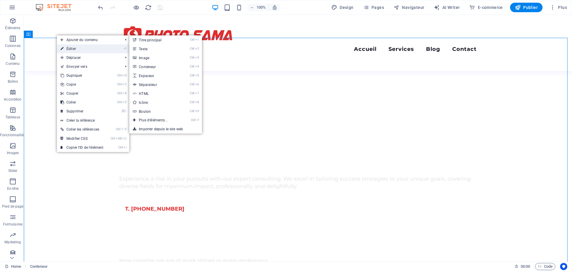
click at [68, 51] on link "⏎ Éditer" at bounding box center [82, 48] width 50 height 9
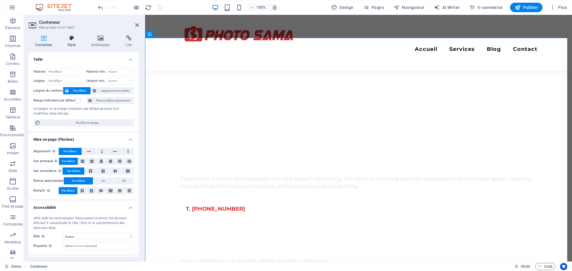
click at [72, 38] on icon at bounding box center [71, 38] width 21 height 6
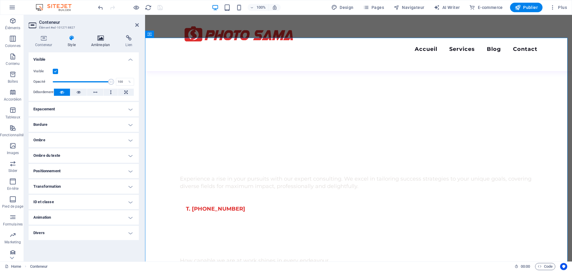
click at [95, 39] on icon at bounding box center [101, 38] width 32 height 6
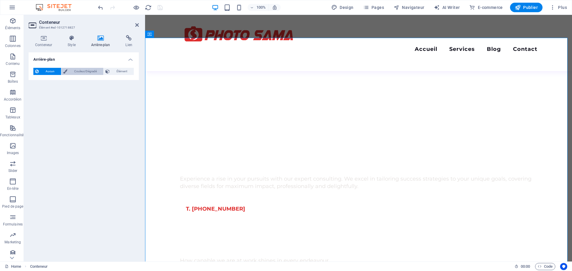
click at [69, 70] on span "Couleur/Dégradé" at bounding box center [85, 71] width 32 height 7
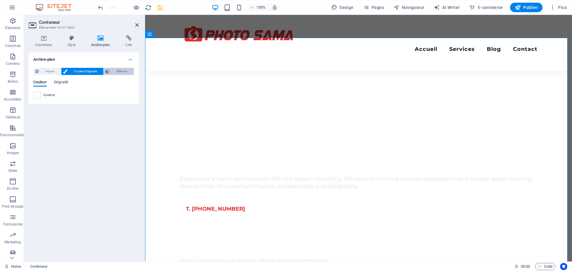
click at [115, 71] on span "Élément" at bounding box center [121, 71] width 21 height 7
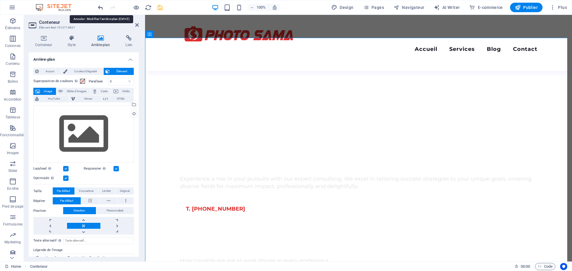
click at [102, 6] on icon "undo" at bounding box center [100, 7] width 7 height 7
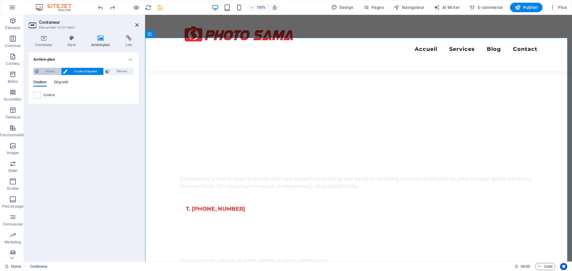
click at [49, 70] on span "Aucun" at bounding box center [49, 71] width 19 height 7
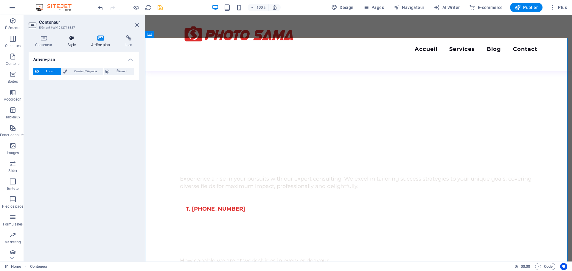
click at [72, 40] on icon at bounding box center [71, 38] width 21 height 6
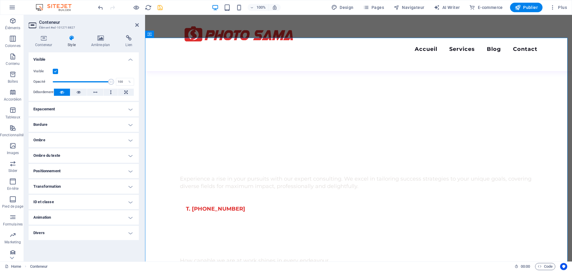
click at [68, 111] on h4 "Espacement" at bounding box center [84, 109] width 110 height 14
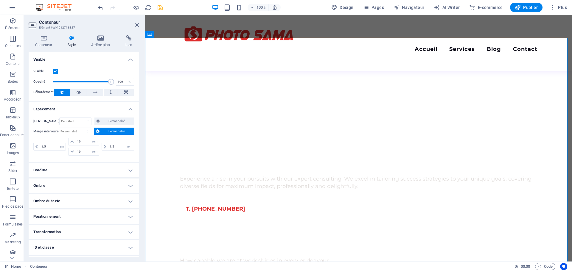
click at [79, 173] on h4 "Bordure" at bounding box center [84, 170] width 110 height 14
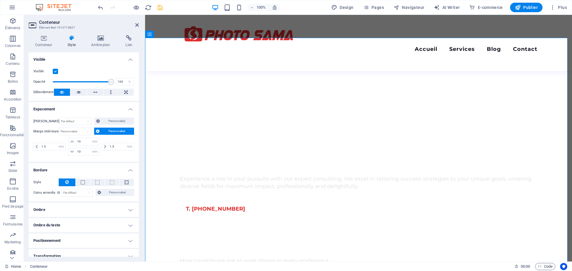
click at [73, 208] on h4 "Ombre" at bounding box center [84, 210] width 110 height 14
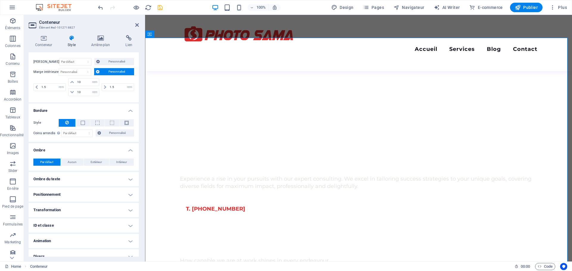
click at [80, 180] on h4 "Ombre du texte" at bounding box center [84, 179] width 110 height 14
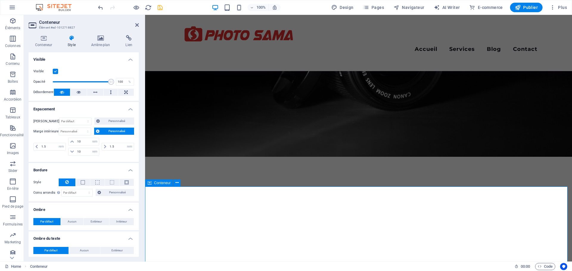
scroll to position [30, 0]
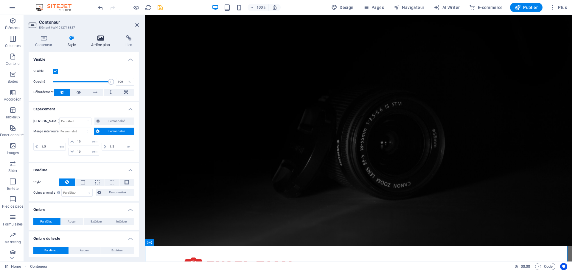
click at [98, 37] on icon at bounding box center [101, 38] width 32 height 6
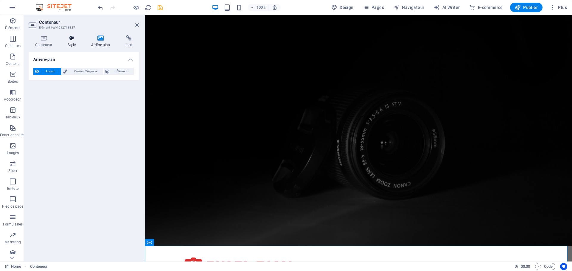
click at [71, 40] on icon at bounding box center [71, 38] width 21 height 6
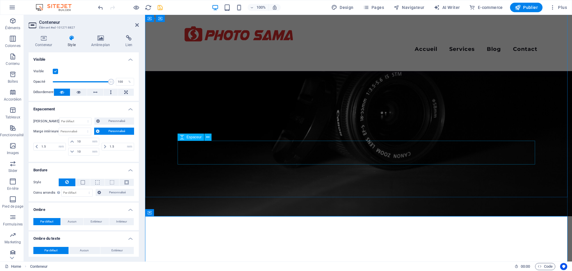
scroll to position [0, 0]
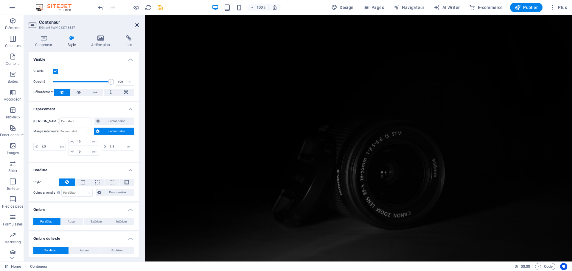
click at [138, 26] on icon at bounding box center [137, 25] width 4 height 5
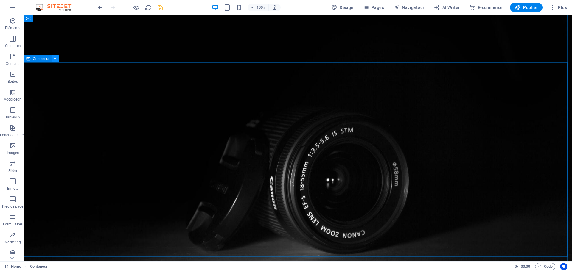
click at [55, 60] on icon at bounding box center [55, 59] width 3 height 6
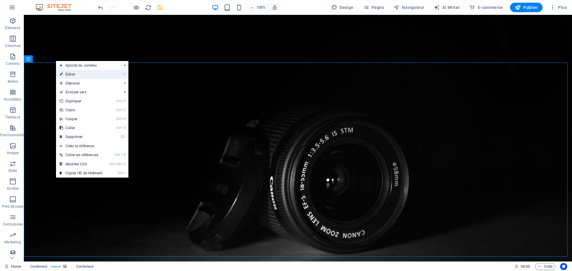
click at [72, 74] on link "⏎ Éditer" at bounding box center [81, 74] width 50 height 9
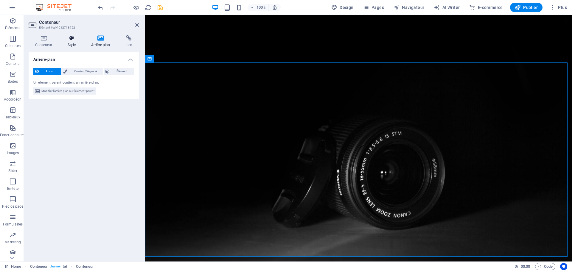
click at [69, 41] on icon at bounding box center [71, 38] width 21 height 6
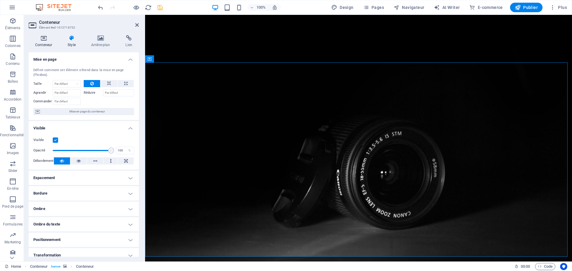
click at [43, 40] on icon at bounding box center [44, 38] width 30 height 6
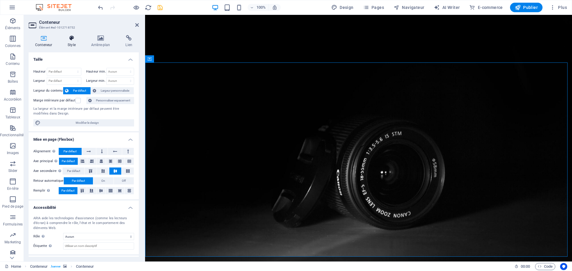
click at [75, 41] on h4 "Style" at bounding box center [73, 41] width 24 height 13
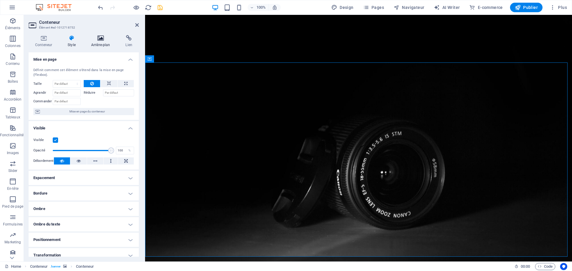
click at [99, 43] on h4 "Arrière-plan" at bounding box center [102, 41] width 35 height 13
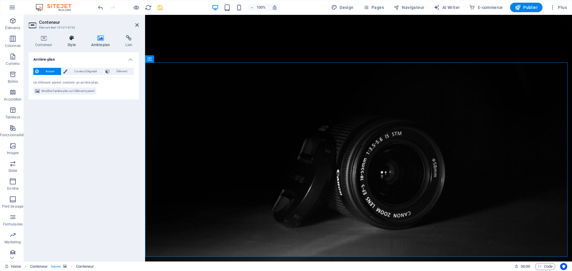
click at [72, 41] on h4 "Style" at bounding box center [73, 41] width 24 height 13
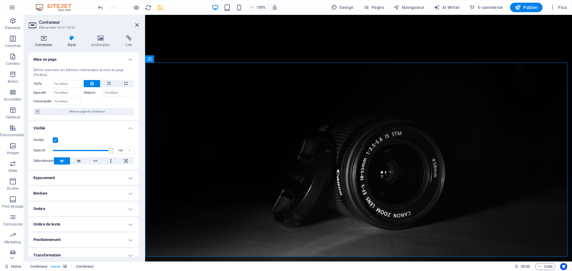
click at [46, 39] on icon at bounding box center [44, 38] width 30 height 6
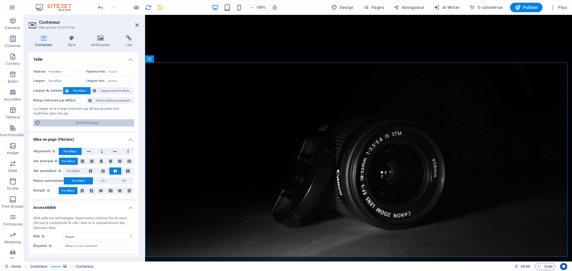
click at [81, 122] on span "Modifier le design" at bounding box center [87, 122] width 90 height 7
select select "rem"
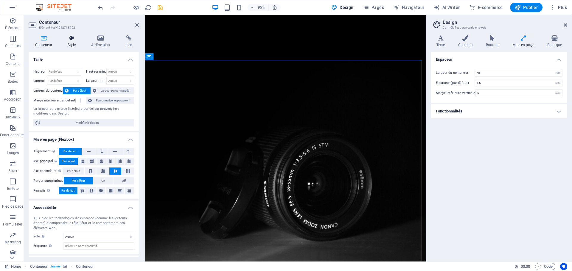
click at [71, 40] on icon at bounding box center [71, 38] width 21 height 6
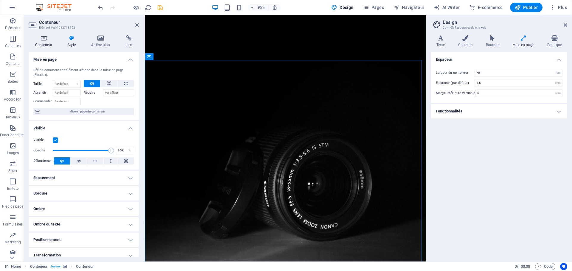
click at [46, 42] on h4 "Conteneur" at bounding box center [45, 41] width 32 height 13
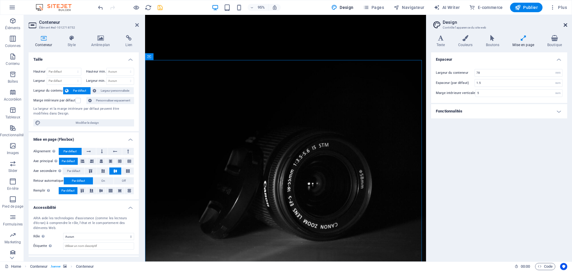
click at [564, 24] on icon at bounding box center [565, 25] width 4 height 5
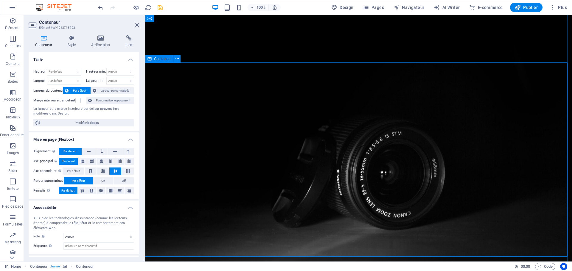
click at [169, 60] on span "Conteneur" at bounding box center [162, 59] width 17 height 4
click at [178, 60] on icon at bounding box center [176, 59] width 3 height 6
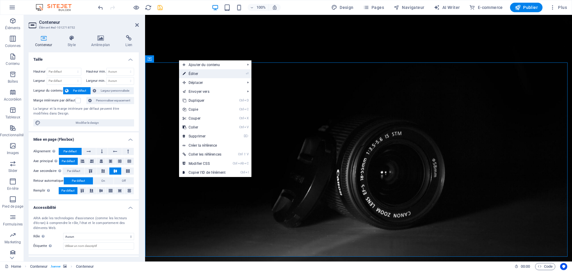
click at [194, 74] on link "⏎ Éditer" at bounding box center [204, 73] width 50 height 9
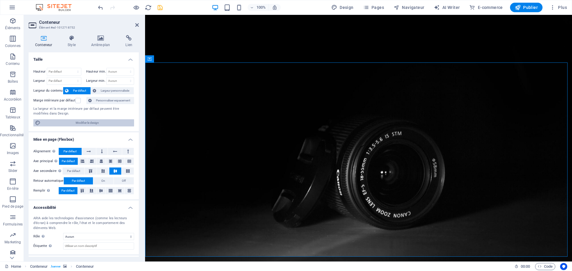
click at [89, 124] on span "Modifier le design" at bounding box center [87, 122] width 90 height 7
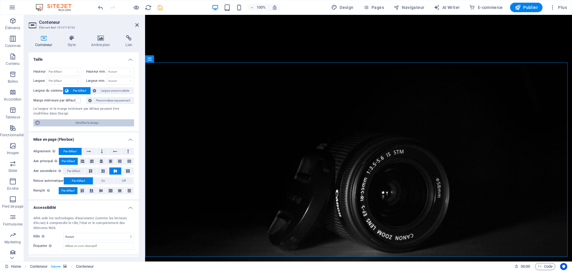
select select "rem"
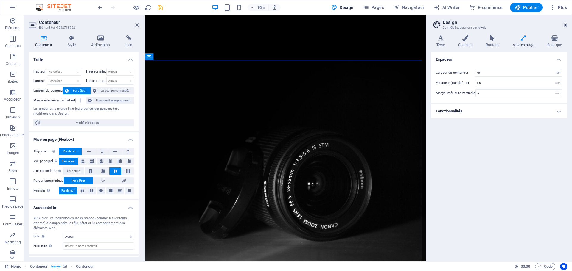
drag, startPoint x: 564, startPoint y: 23, endPoint x: 419, endPoint y: 8, distance: 146.0
click at [564, 23] on icon at bounding box center [565, 25] width 4 height 5
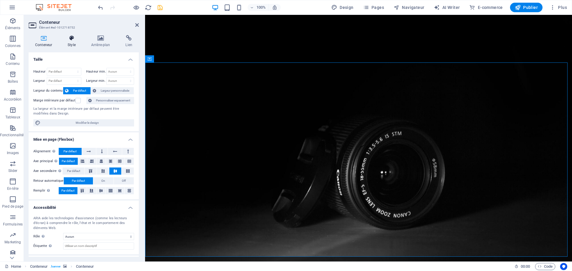
click at [69, 43] on h4 "Style" at bounding box center [73, 41] width 24 height 13
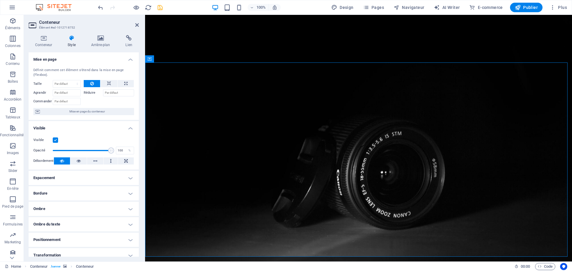
click at [103, 31] on div "Conteneur Style Arrière-plan Lien Taille Hauteur Par défaut px rem % vh vw Haut…" at bounding box center [84, 145] width 120 height 231
click at [97, 38] on icon at bounding box center [101, 38] width 32 height 6
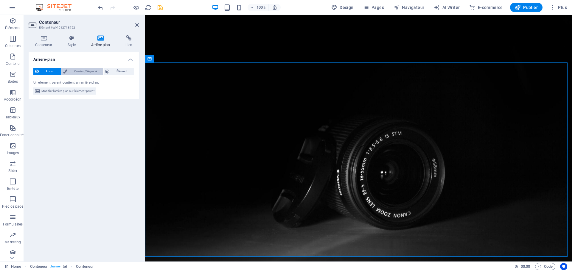
click at [81, 73] on span "Couleur/Dégradé" at bounding box center [85, 71] width 32 height 7
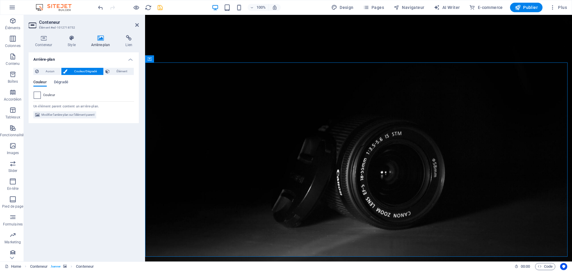
click at [37, 97] on span at bounding box center [37, 95] width 7 height 7
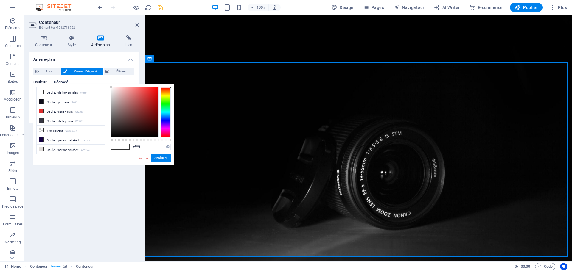
click at [59, 81] on span "Dégradé" at bounding box center [61, 83] width 15 height 8
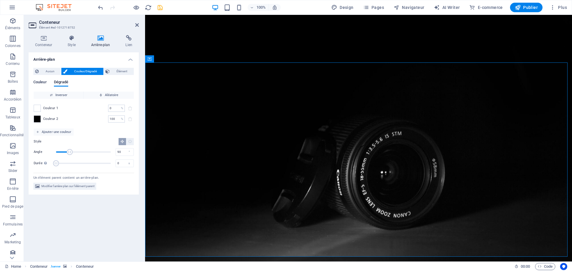
click at [38, 83] on span "Couleur" at bounding box center [39, 83] width 13 height 8
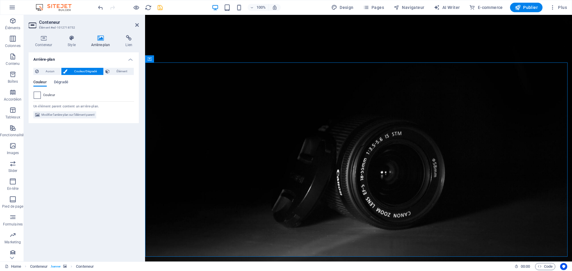
click at [37, 97] on span at bounding box center [37, 95] width 7 height 7
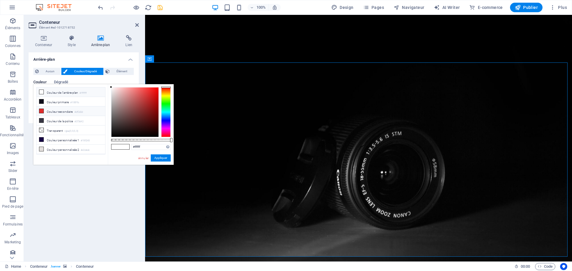
click at [41, 110] on icon at bounding box center [41, 111] width 4 height 4
drag, startPoint x: 151, startPoint y: 148, endPoint x: 105, endPoint y: 146, distance: 45.9
click at [105, 146] on div "less Couleur de l'arrière-plan #ffffff Couleur primaire #100f1b Couleur seconda…" at bounding box center [103, 124] width 140 height 81
paste input "Votre meilleure place pour les photos officielles"
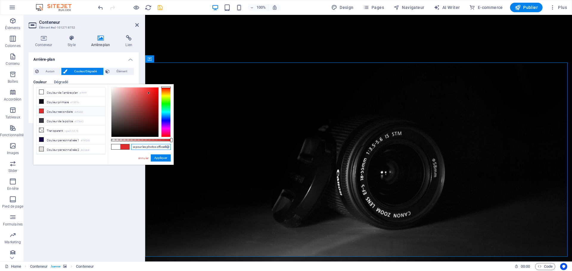
type input "Votre meilleure place pour les photos officielles"
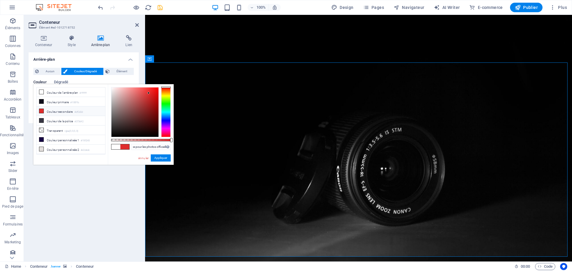
scroll to position [0, 0]
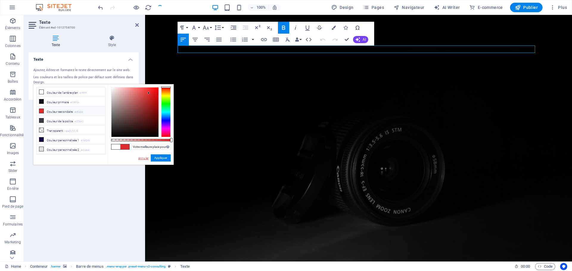
click at [146, 156] on link "Annuler" at bounding box center [144, 158] width 12 height 4
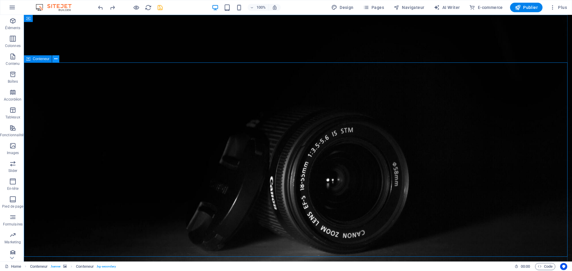
click at [56, 60] on icon at bounding box center [55, 59] width 3 height 6
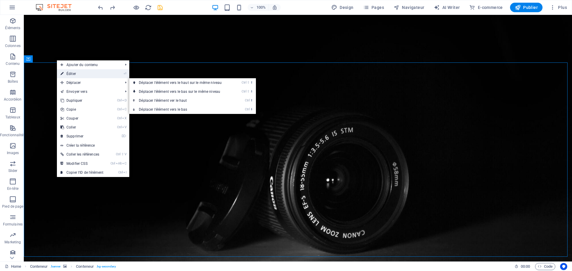
click at [75, 72] on link "⏎ Éditer" at bounding box center [82, 73] width 50 height 9
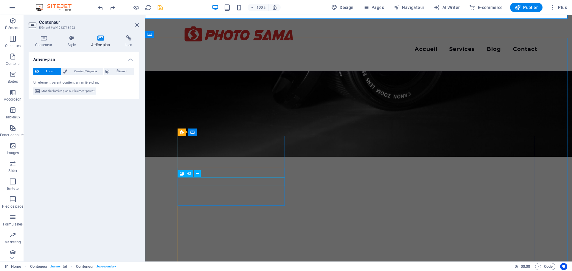
scroll to position [238, 0]
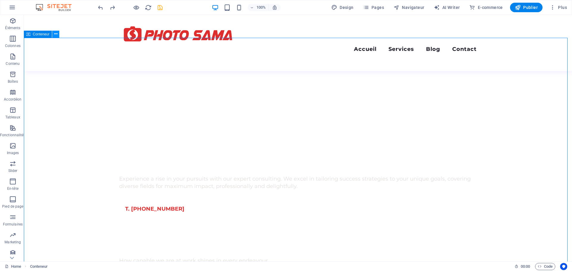
click at [58, 34] on button at bounding box center [55, 34] width 7 height 7
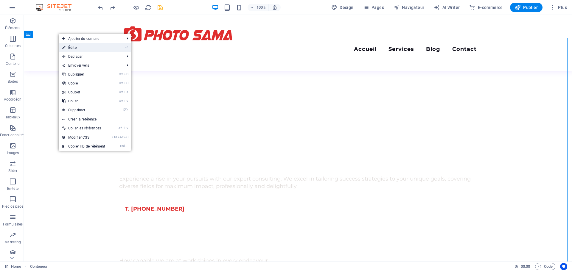
click at [71, 46] on link "⏎ Éditer" at bounding box center [84, 47] width 50 height 9
select select "rem"
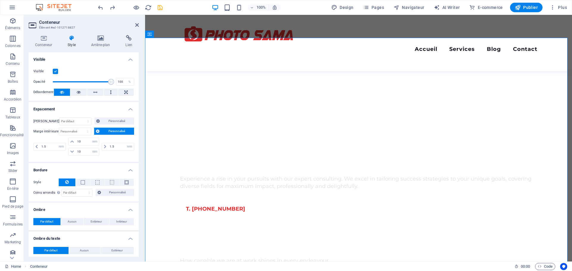
click at [71, 42] on h4 "Style" at bounding box center [73, 41] width 24 height 13
click at [100, 39] on icon at bounding box center [101, 38] width 32 height 6
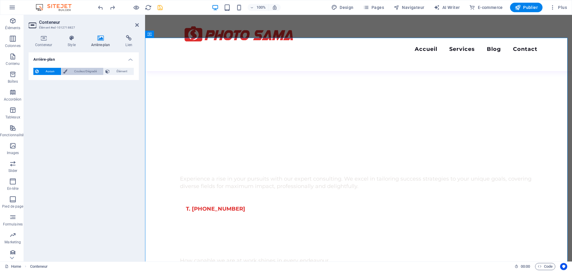
click at [90, 72] on span "Couleur/Dégradé" at bounding box center [85, 71] width 32 height 7
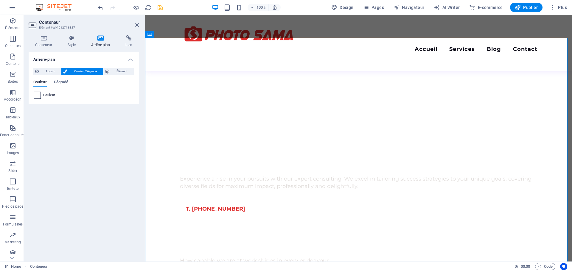
click at [38, 96] on span at bounding box center [37, 95] width 7 height 7
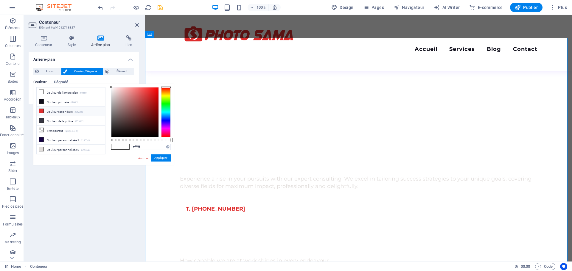
click at [41, 112] on icon at bounding box center [41, 111] width 4 height 4
type input "#df2d2d"
click at [157, 157] on button "Appliquer" at bounding box center [161, 158] width 20 height 7
